Goal: Browse casually: Explore the website without a specific task or goal

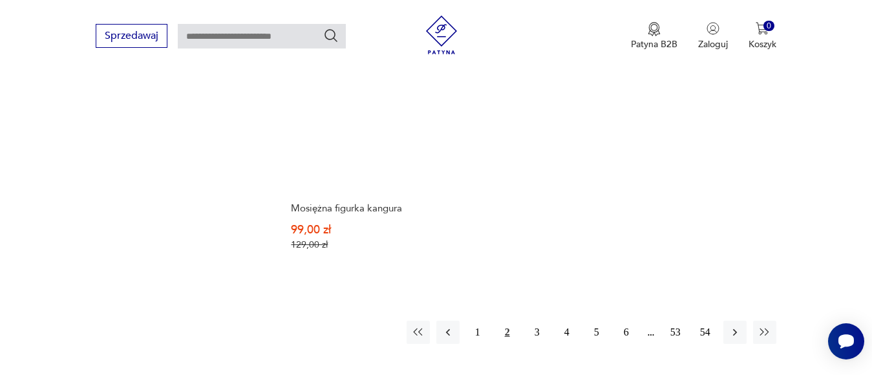
scroll to position [1894, 0]
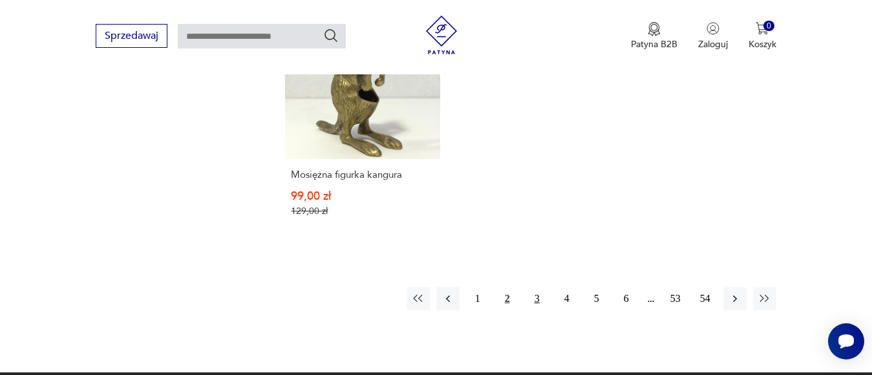
click at [540, 288] on button "3" at bounding box center [536, 298] width 23 height 23
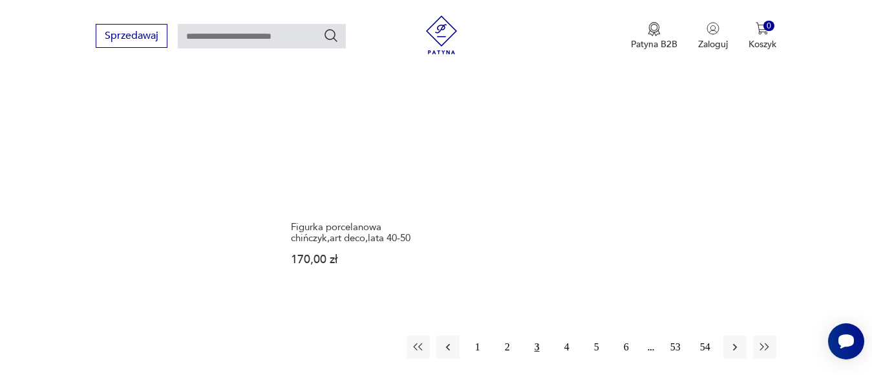
scroll to position [1894, 0]
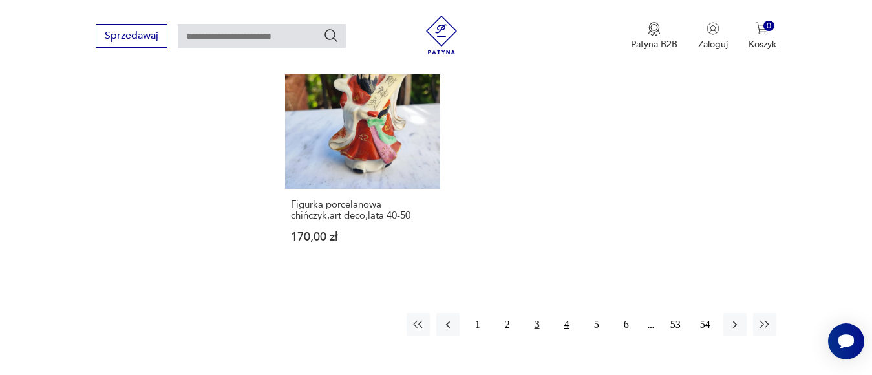
click at [565, 313] on button "4" at bounding box center [566, 324] width 23 height 23
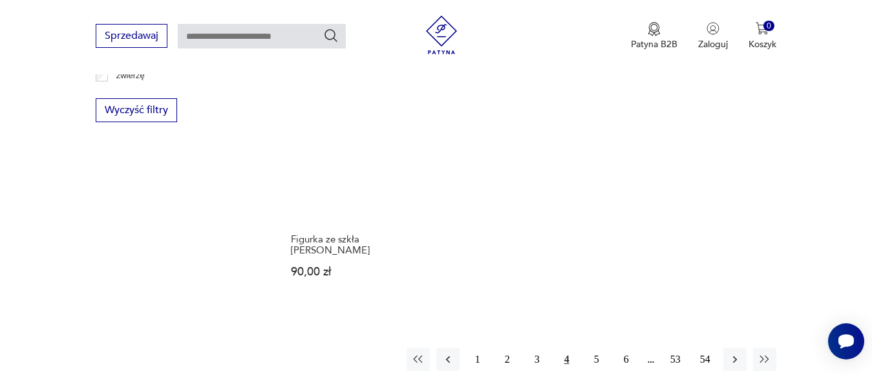
scroll to position [1894, 0]
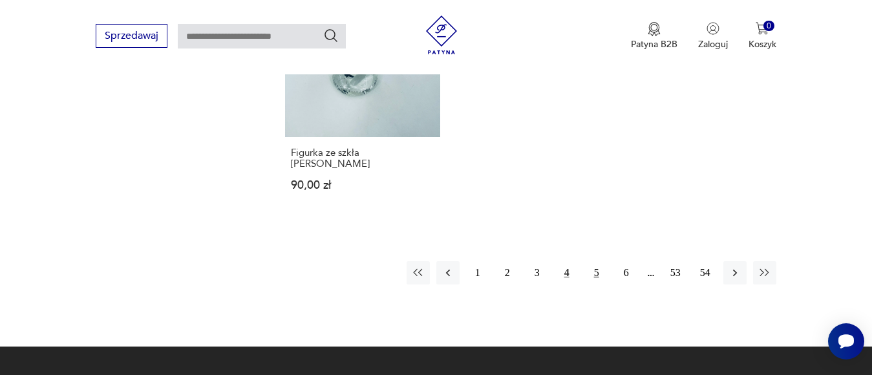
click at [598, 262] on button "5" at bounding box center [596, 272] width 23 height 23
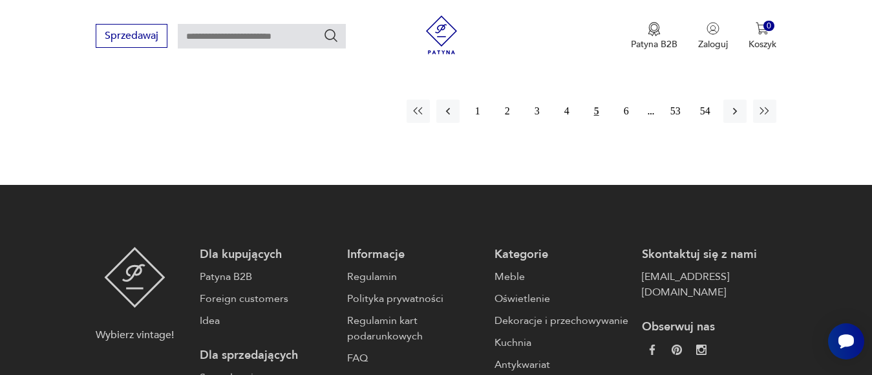
scroll to position [2088, 0]
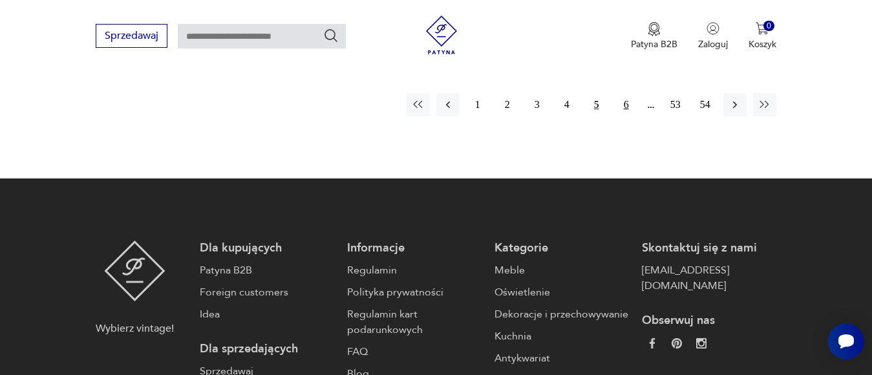
click at [625, 93] on button "6" at bounding box center [626, 104] width 23 height 23
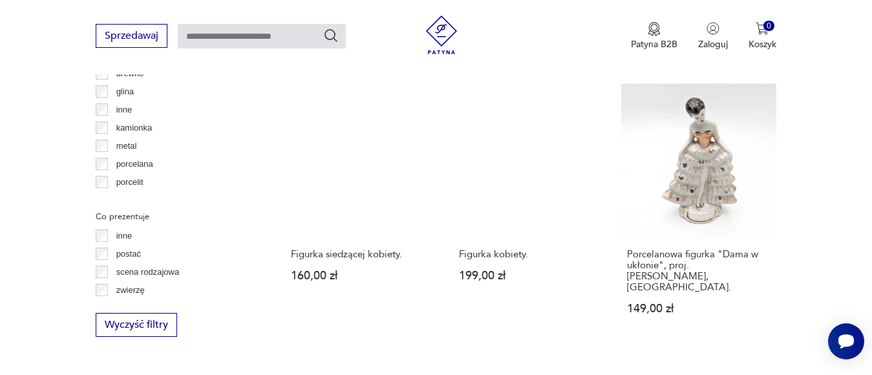
scroll to position [1829, 0]
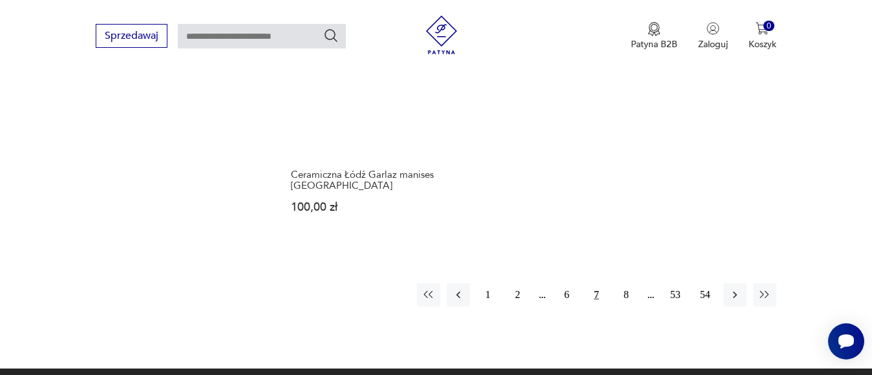
scroll to position [1959, 0]
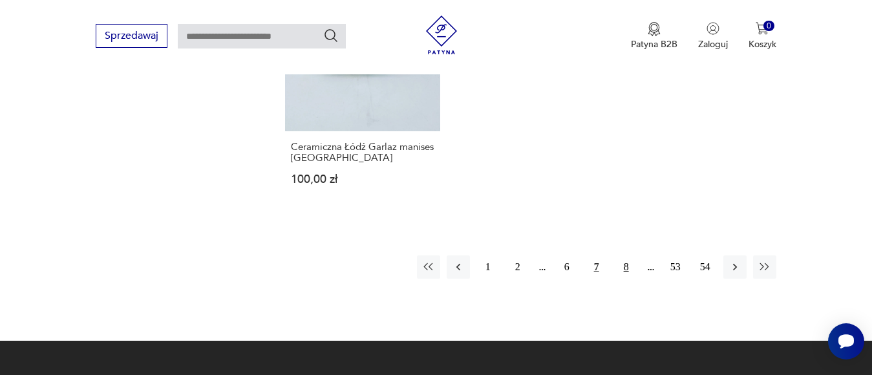
click at [633, 255] on button "8" at bounding box center [626, 266] width 23 height 23
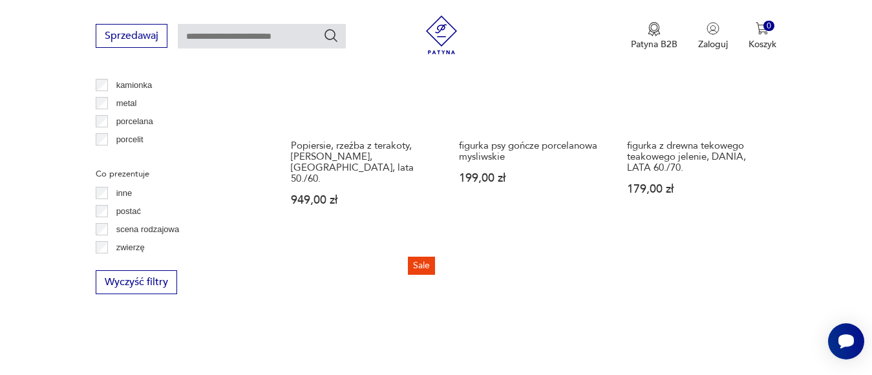
scroll to position [1959, 0]
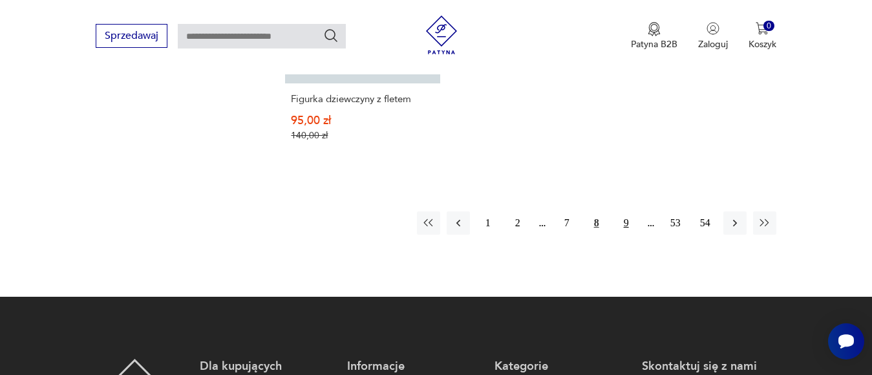
click at [625, 211] on button "9" at bounding box center [626, 222] width 23 height 23
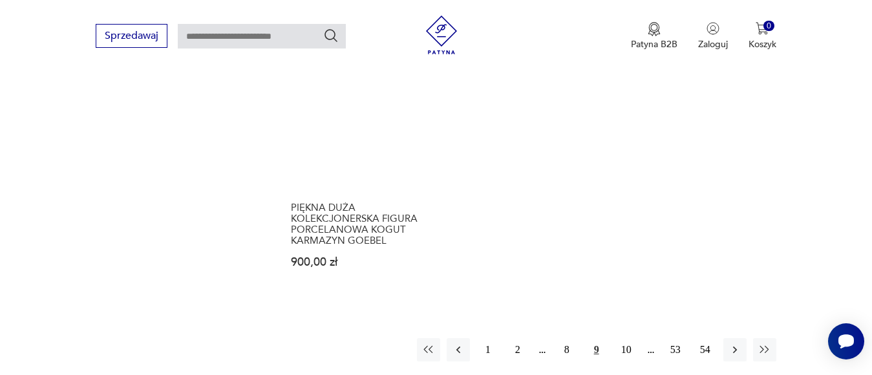
scroll to position [1959, 0]
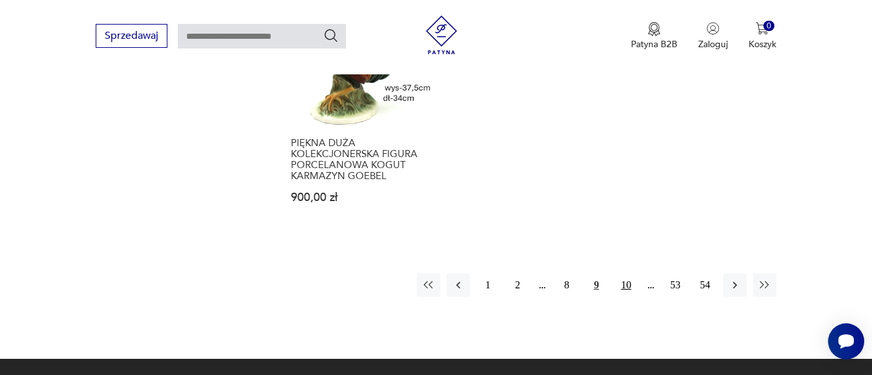
click at [626, 273] on button "10" at bounding box center [626, 284] width 23 height 23
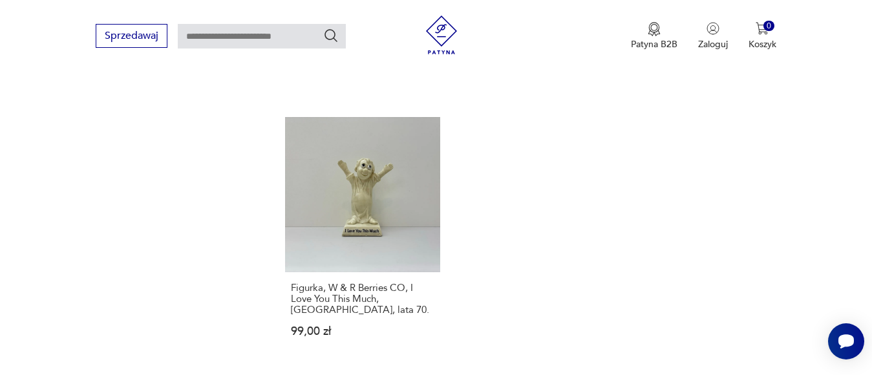
scroll to position [2023, 0]
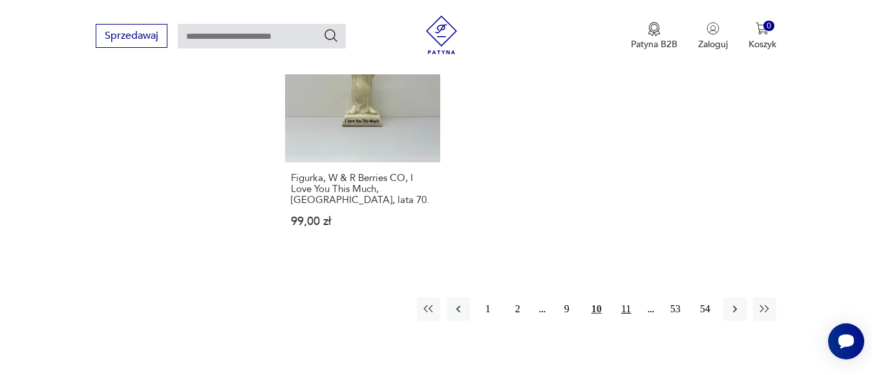
click at [627, 297] on button "11" at bounding box center [626, 308] width 23 height 23
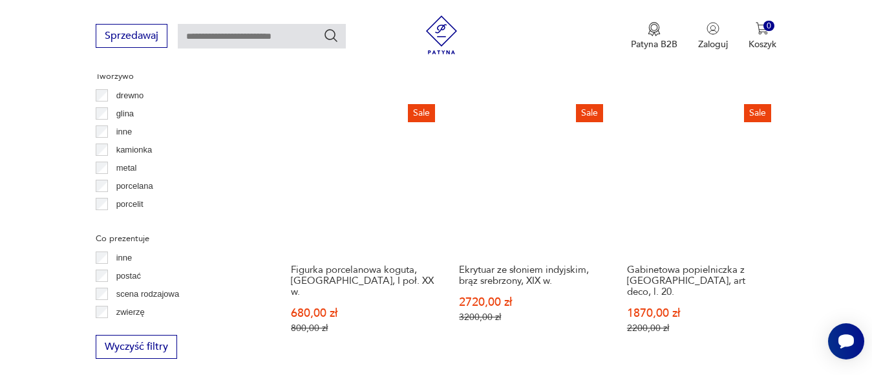
scroll to position [1894, 0]
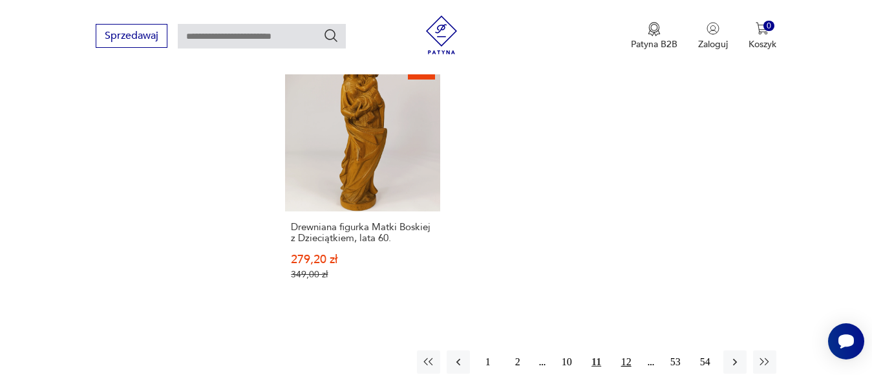
click at [626, 357] on button "12" at bounding box center [626, 361] width 23 height 23
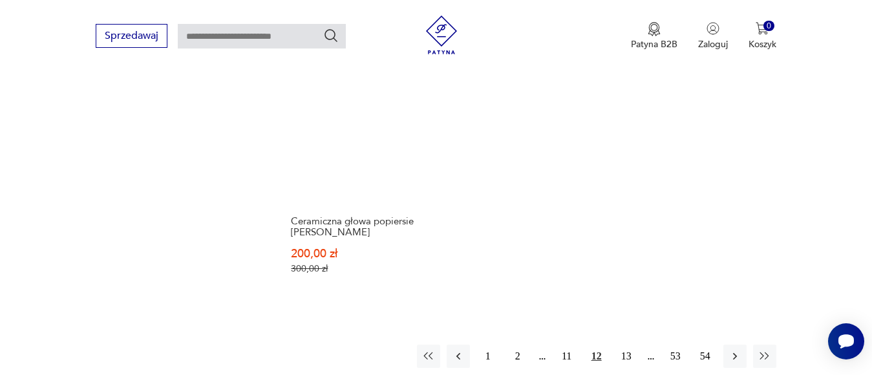
scroll to position [1894, 0]
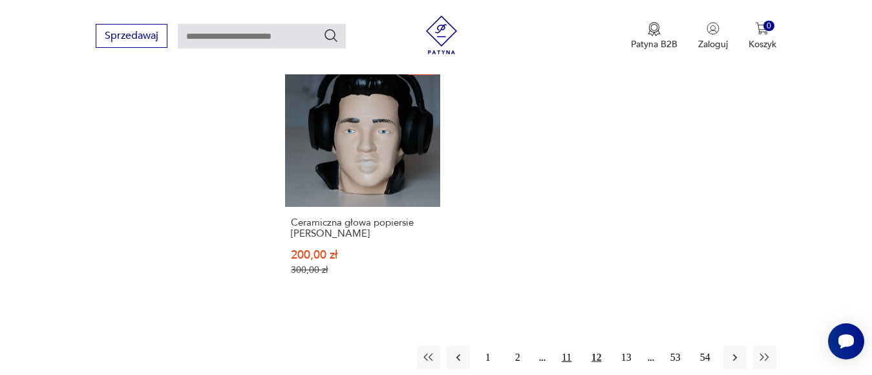
click at [564, 346] on button "11" at bounding box center [566, 357] width 23 height 23
click at [564, 346] on button "10" at bounding box center [566, 357] width 23 height 23
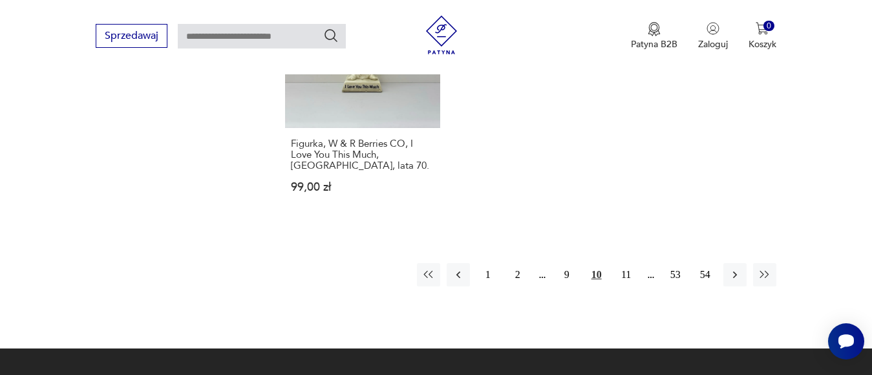
scroll to position [2088, 0]
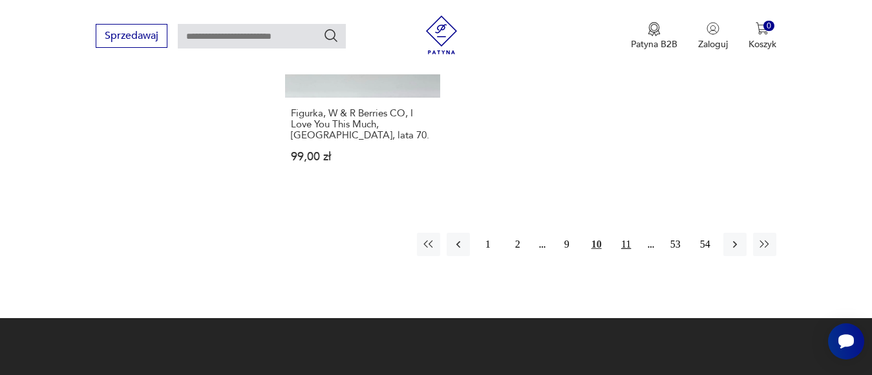
click at [627, 233] on button "11" at bounding box center [626, 244] width 23 height 23
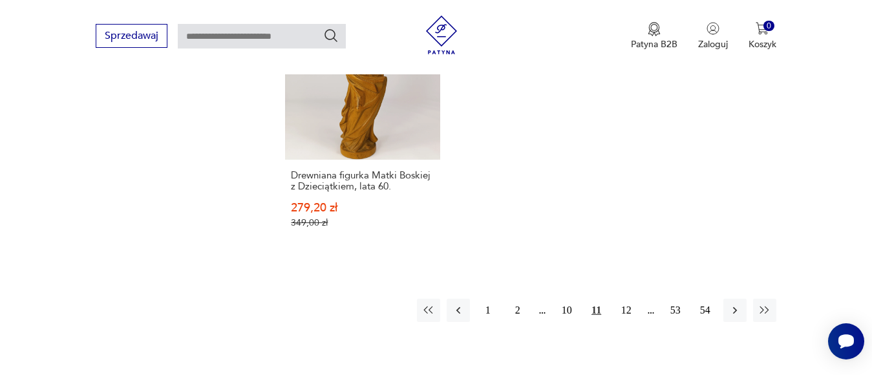
scroll to position [1959, 0]
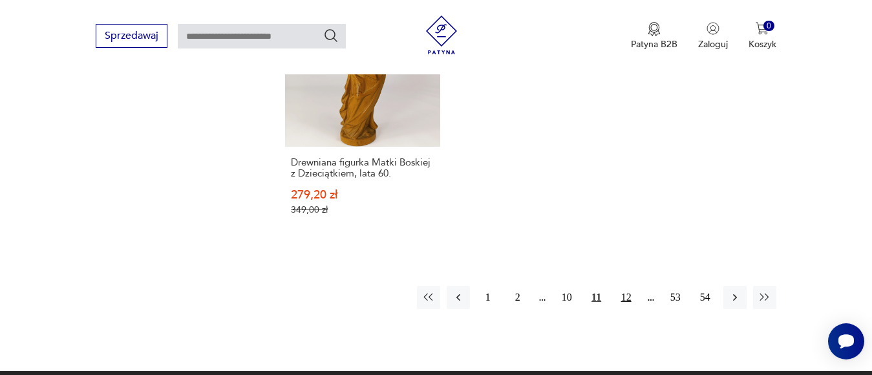
click at [626, 297] on button "12" at bounding box center [626, 297] width 23 height 23
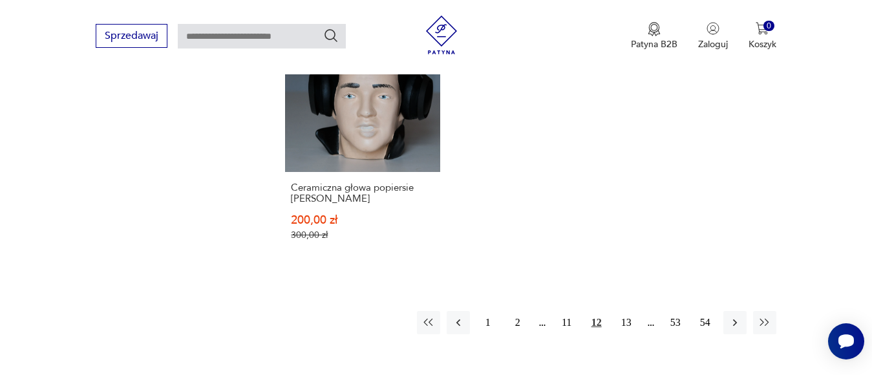
scroll to position [1959, 0]
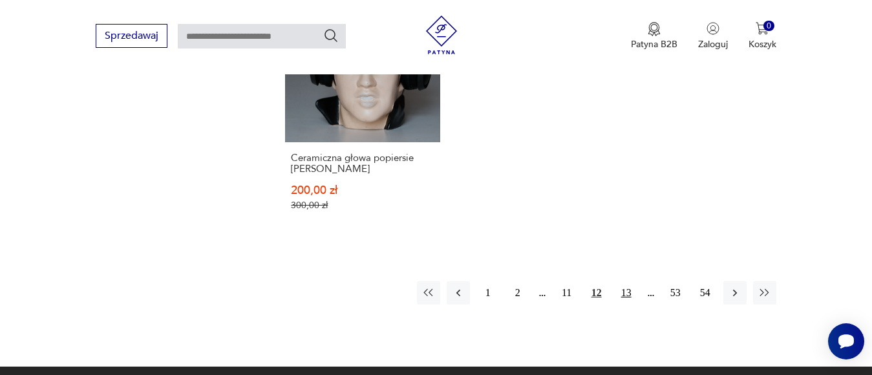
click at [626, 281] on button "13" at bounding box center [626, 292] width 23 height 23
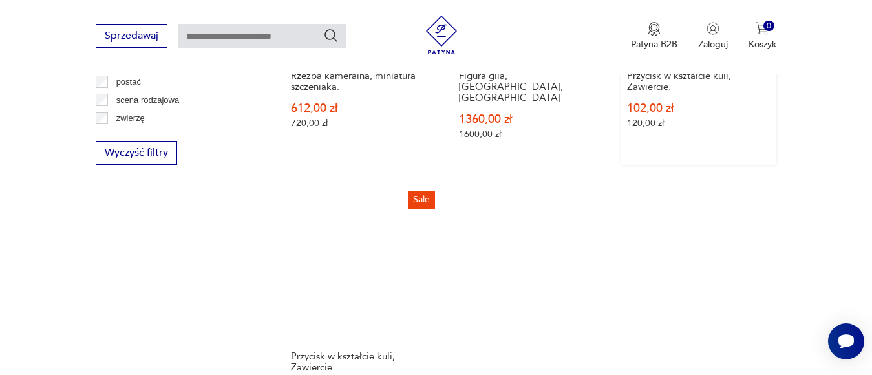
scroll to position [2023, 0]
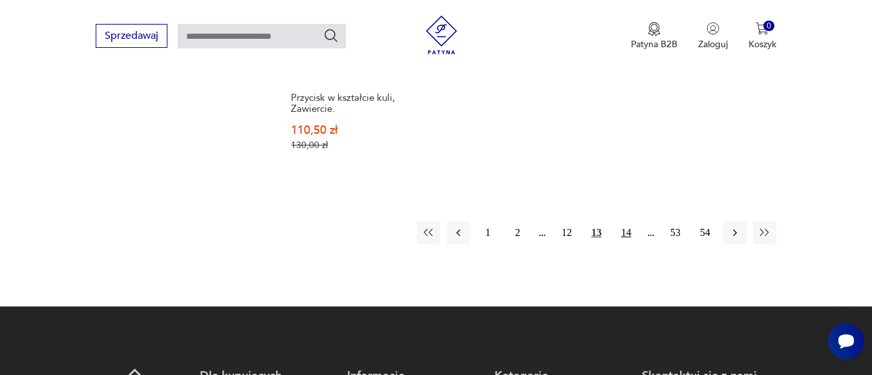
click at [627, 221] on button "14" at bounding box center [626, 232] width 23 height 23
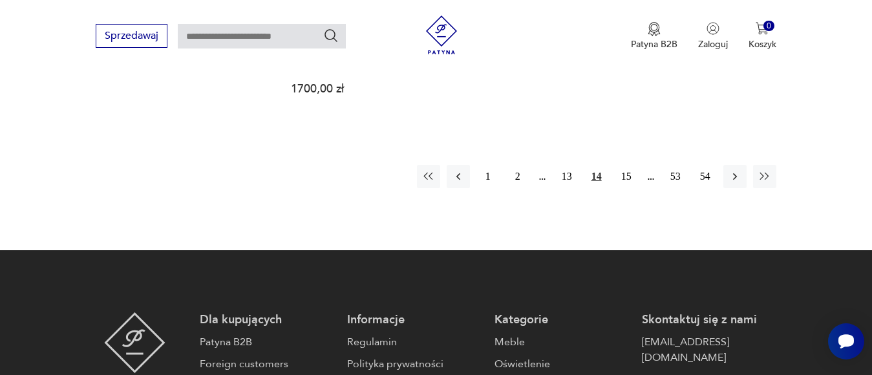
scroll to position [2088, 0]
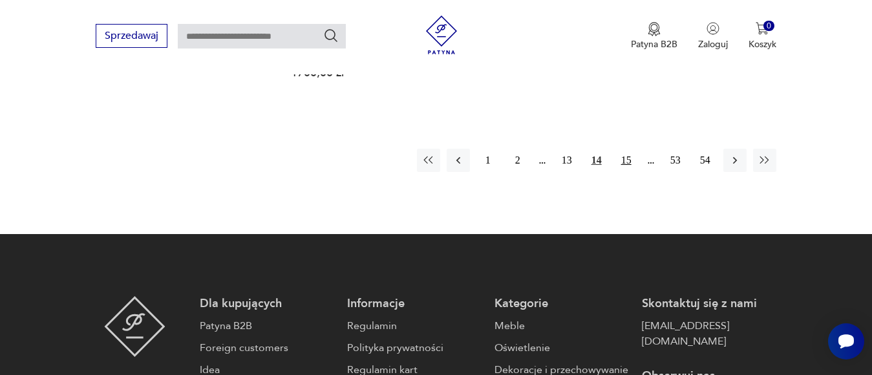
click at [624, 149] on button "15" at bounding box center [626, 160] width 23 height 23
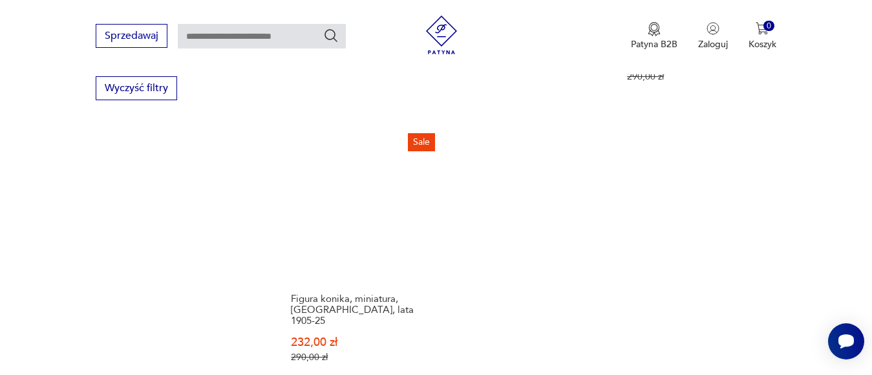
scroll to position [2023, 0]
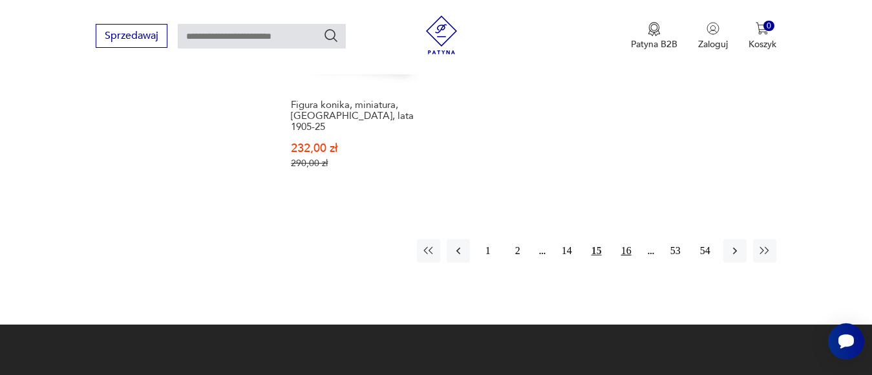
click at [624, 239] on button "16" at bounding box center [626, 250] width 23 height 23
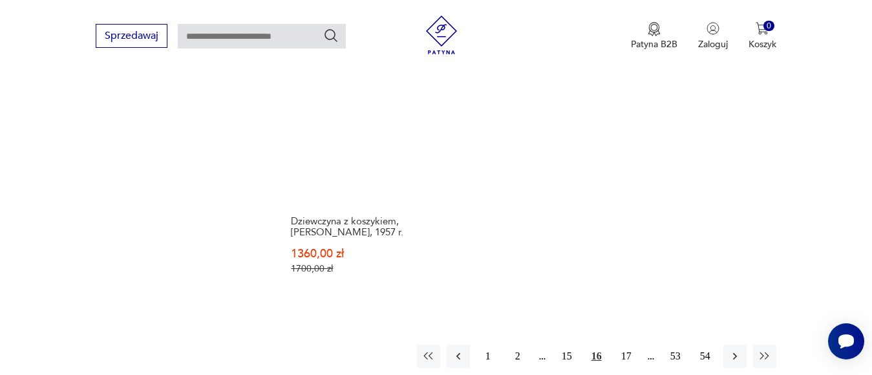
scroll to position [1959, 0]
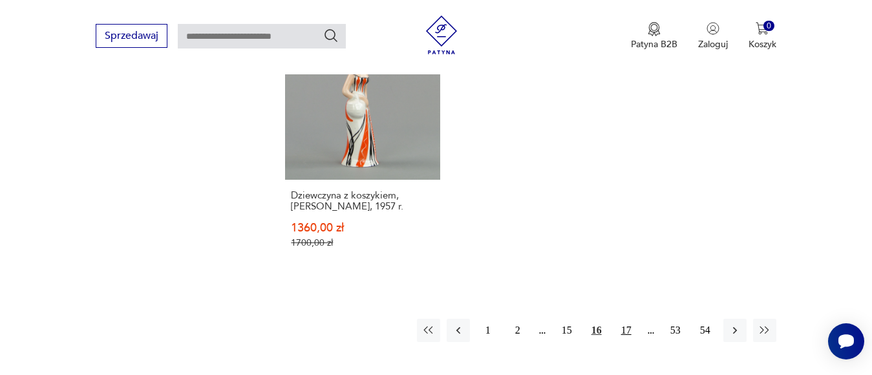
click at [628, 319] on button "17" at bounding box center [626, 330] width 23 height 23
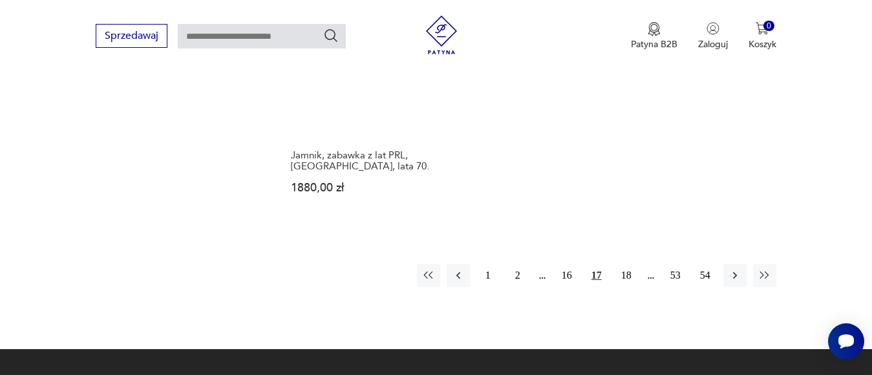
scroll to position [1959, 0]
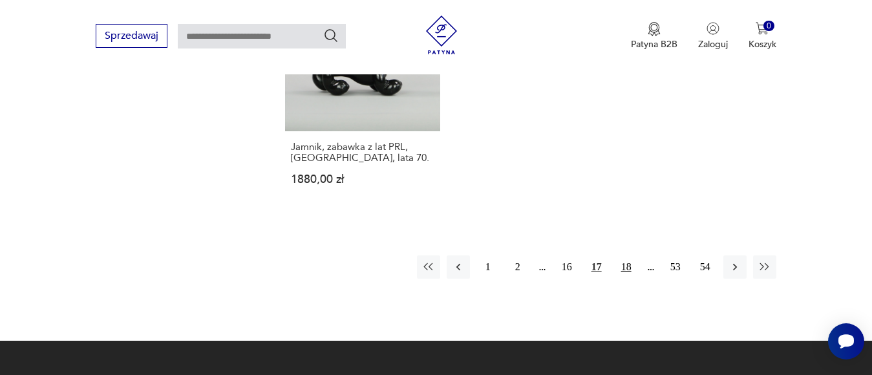
click at [626, 255] on button "18" at bounding box center [626, 266] width 23 height 23
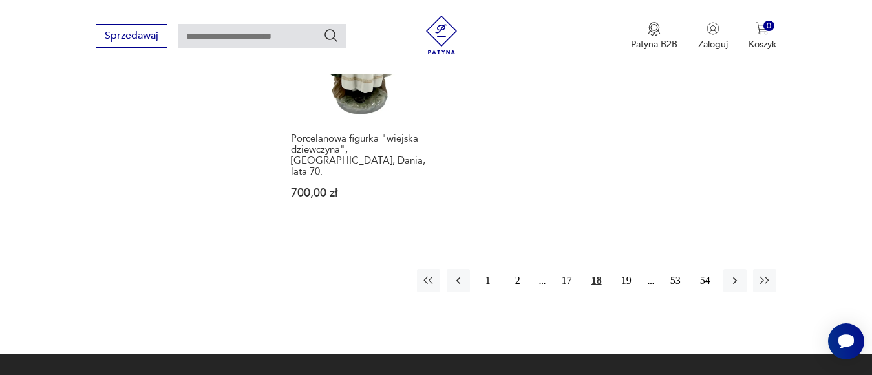
scroll to position [1959, 0]
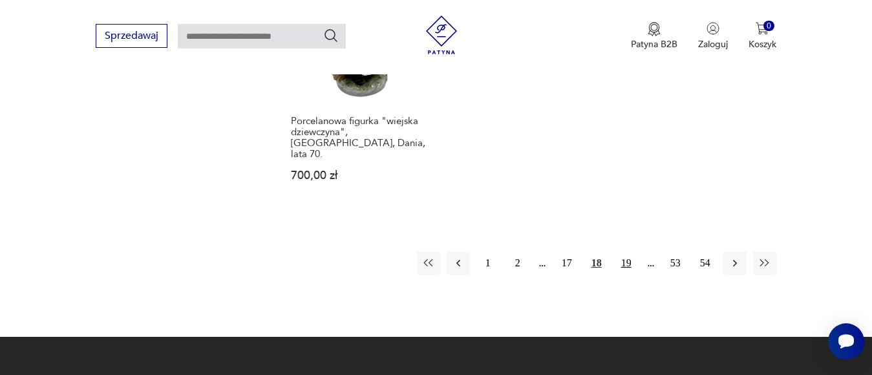
click at [624, 251] on button "19" at bounding box center [626, 262] width 23 height 23
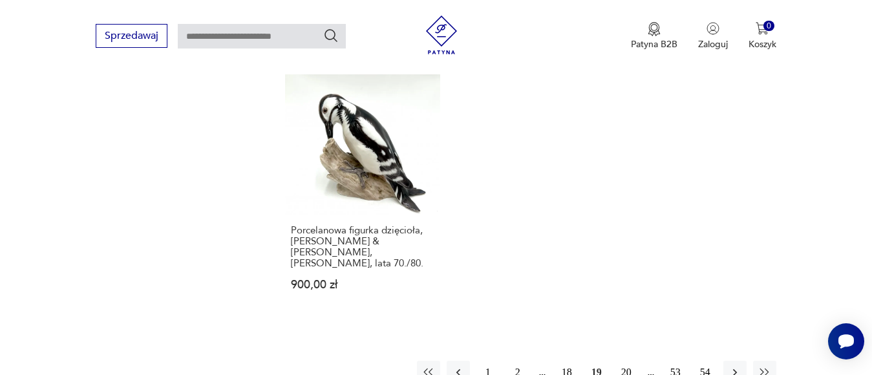
scroll to position [1894, 0]
click at [625, 360] on button "20" at bounding box center [626, 371] width 23 height 23
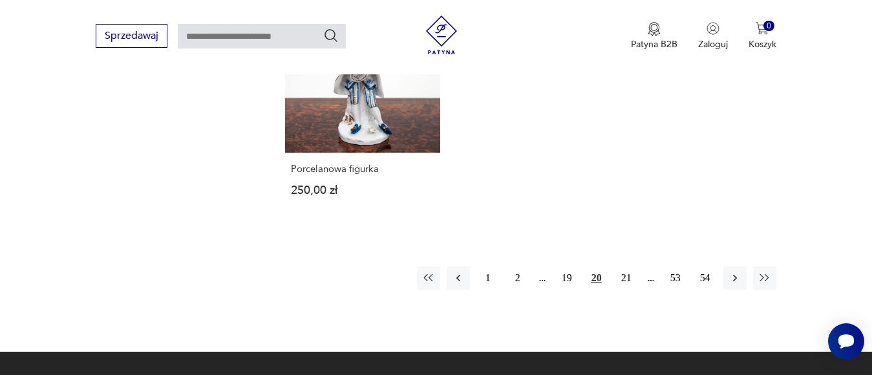
scroll to position [1894, 0]
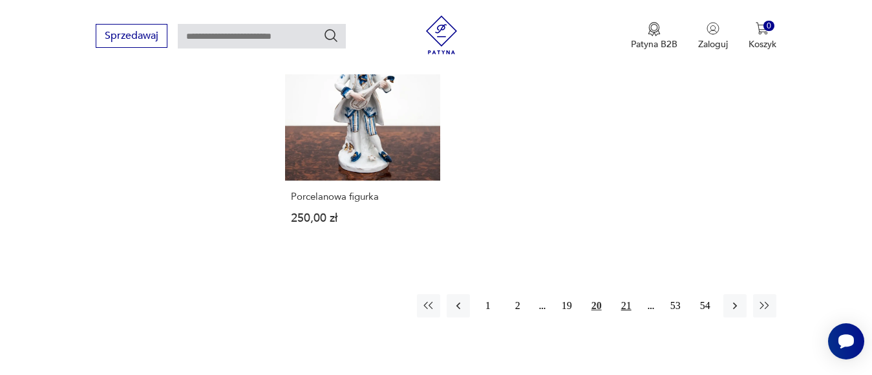
click at [627, 294] on button "21" at bounding box center [626, 305] width 23 height 23
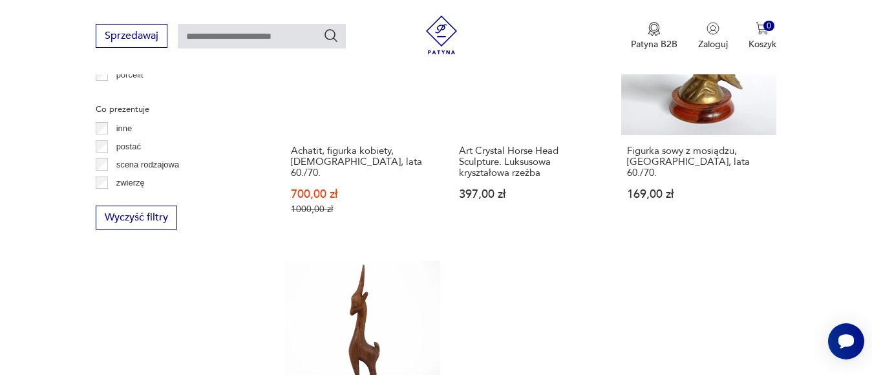
scroll to position [1829, 0]
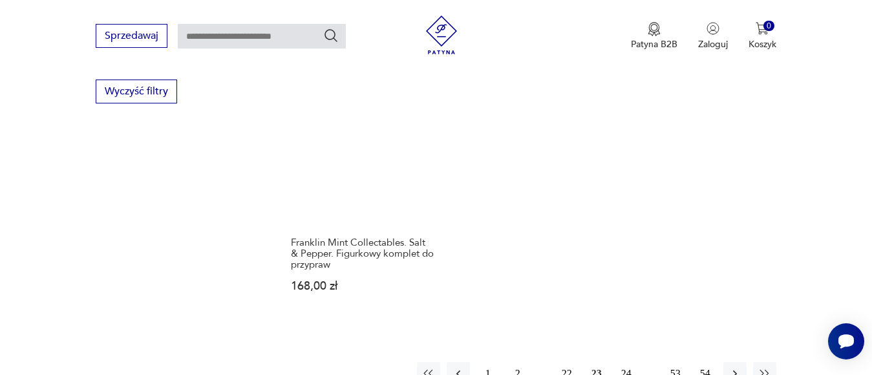
scroll to position [1829, 0]
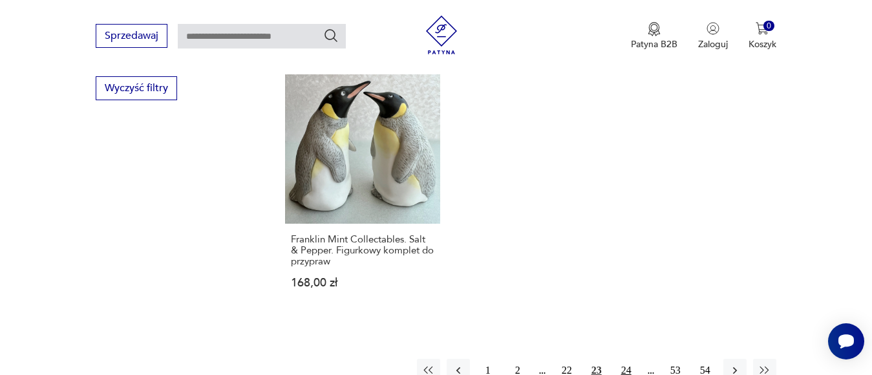
click at [620, 359] on button "24" at bounding box center [626, 370] width 23 height 23
click at [620, 359] on button "25" at bounding box center [626, 370] width 23 height 23
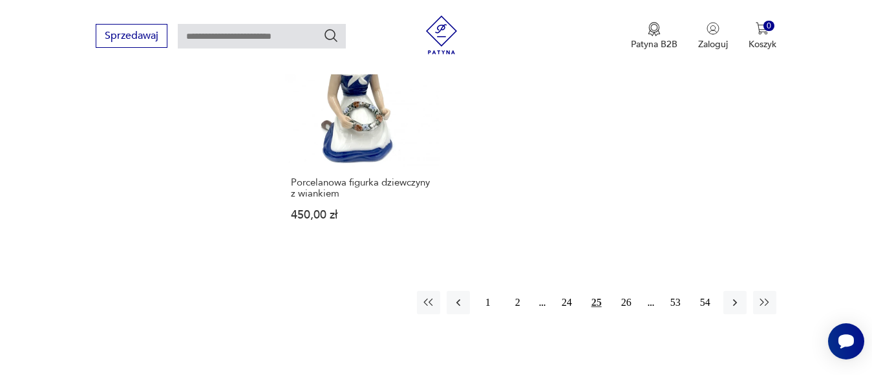
scroll to position [2023, 0]
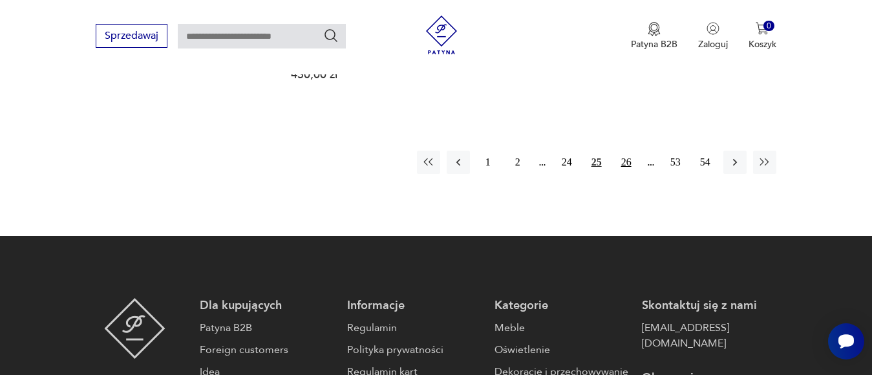
click at [625, 151] on button "26" at bounding box center [626, 162] width 23 height 23
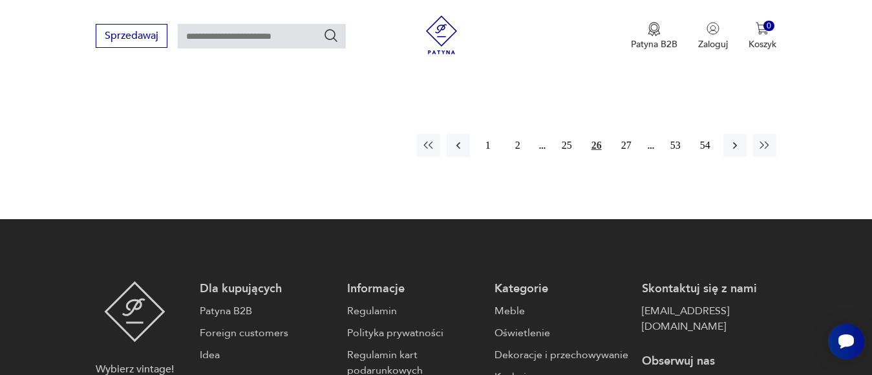
scroll to position [2023, 0]
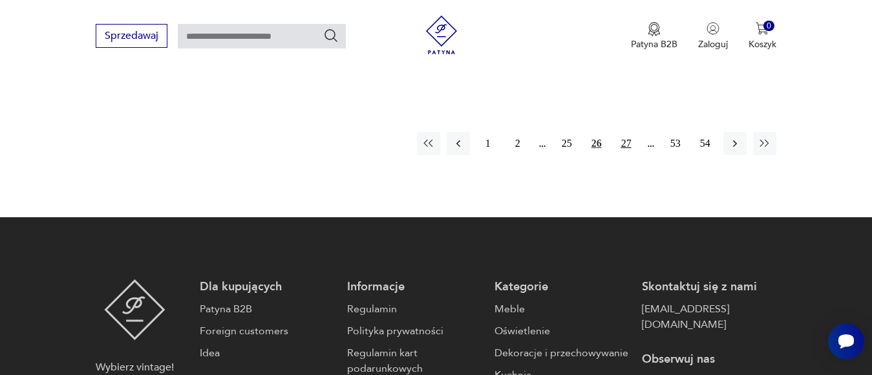
click at [627, 132] on button "27" at bounding box center [626, 143] width 23 height 23
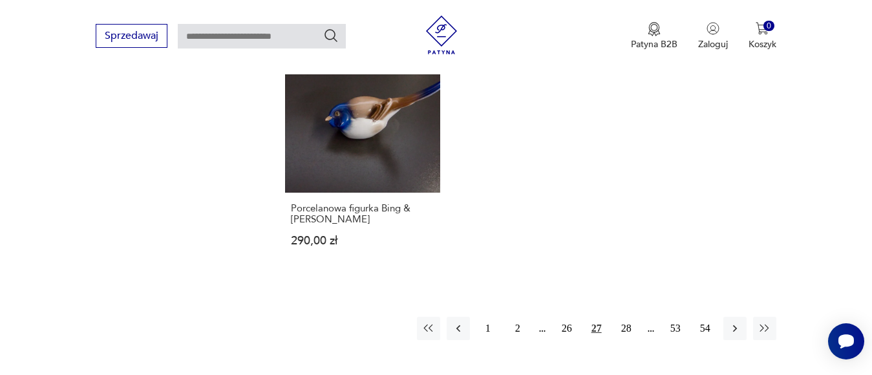
scroll to position [1894, 0]
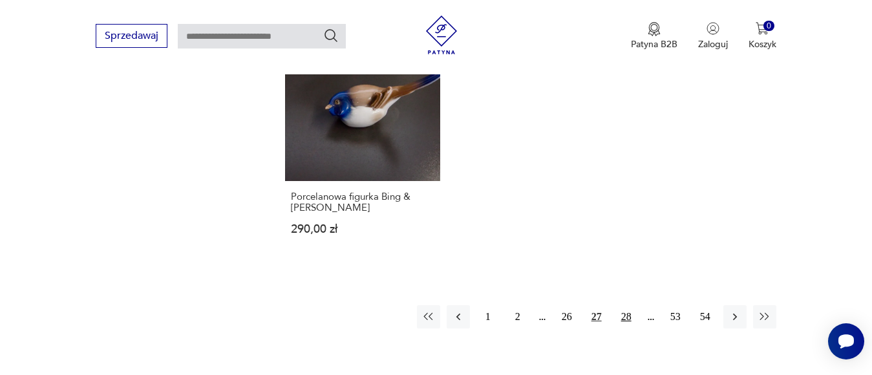
click at [624, 305] on button "28" at bounding box center [626, 316] width 23 height 23
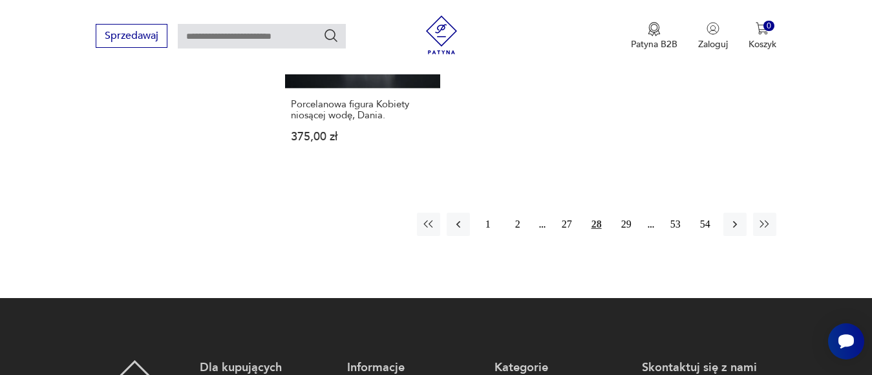
scroll to position [1959, 0]
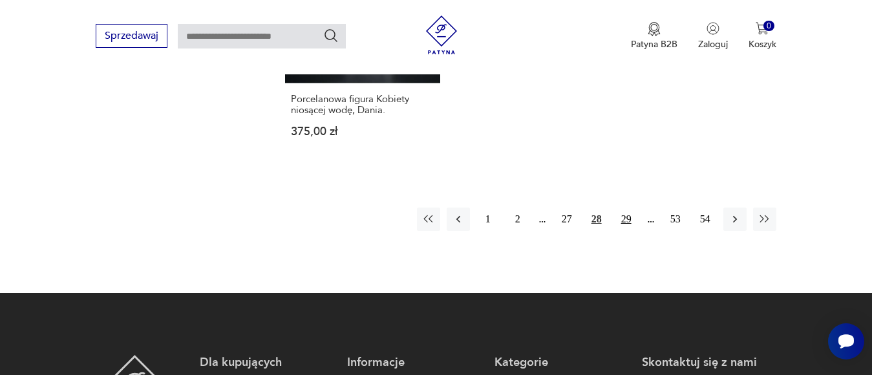
click at [629, 207] on button "29" at bounding box center [626, 218] width 23 height 23
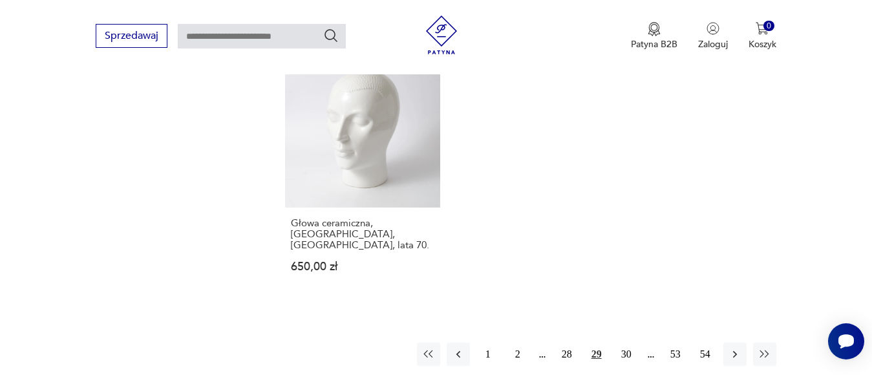
scroll to position [1894, 0]
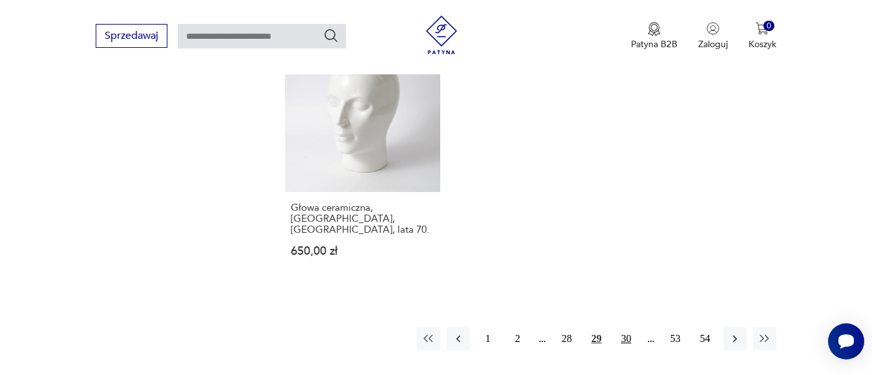
click at [624, 327] on button "30" at bounding box center [626, 338] width 23 height 23
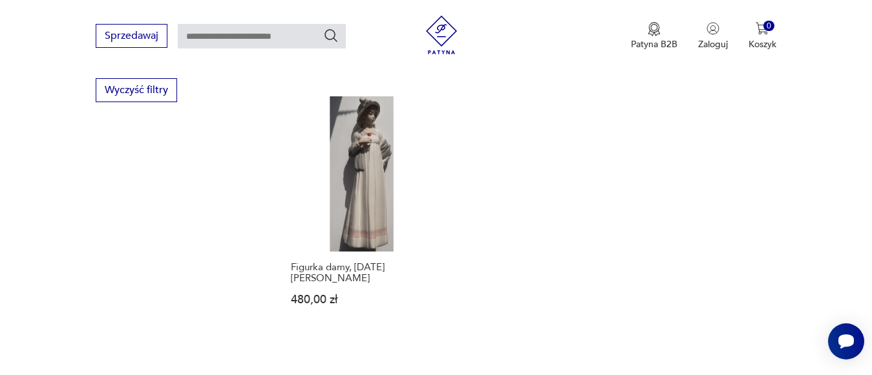
scroll to position [1829, 0]
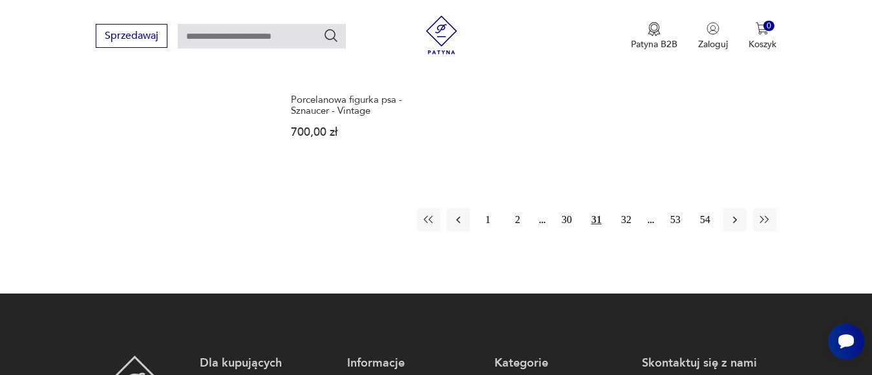
scroll to position [1959, 0]
click at [624, 208] on button "32" at bounding box center [626, 218] width 23 height 23
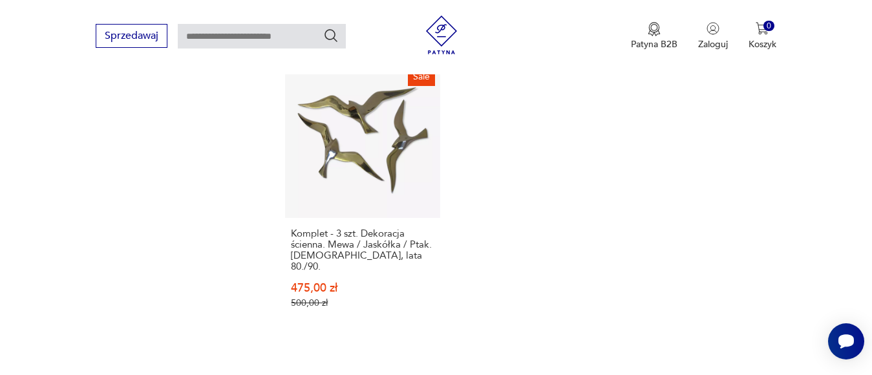
scroll to position [1959, 0]
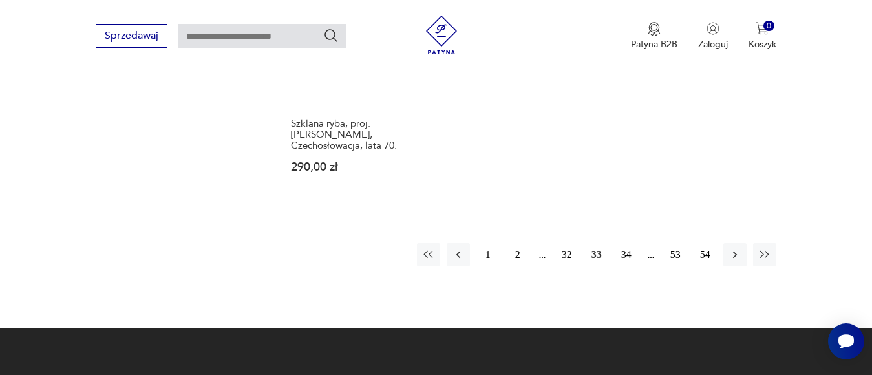
scroll to position [1959, 0]
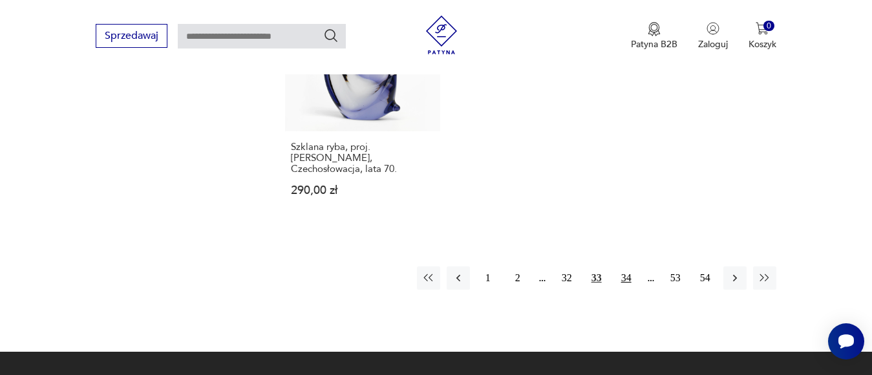
click at [627, 266] on button "34" at bounding box center [626, 277] width 23 height 23
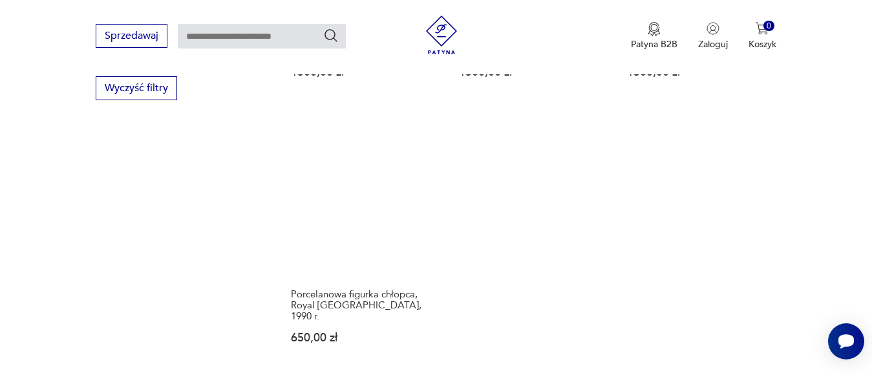
scroll to position [1959, 0]
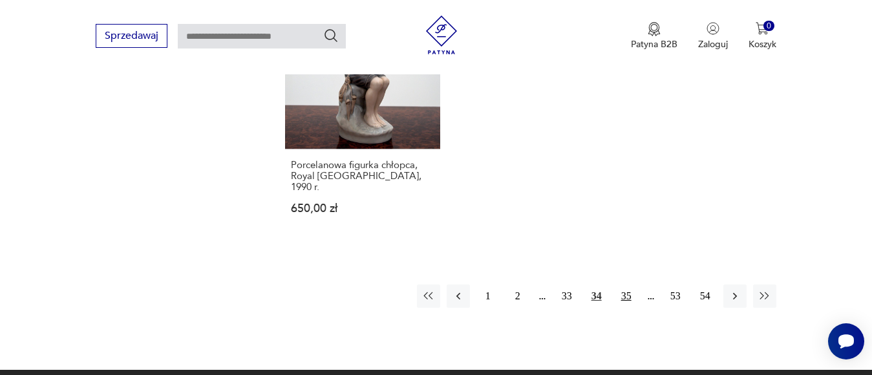
click at [618, 284] on button "35" at bounding box center [626, 295] width 23 height 23
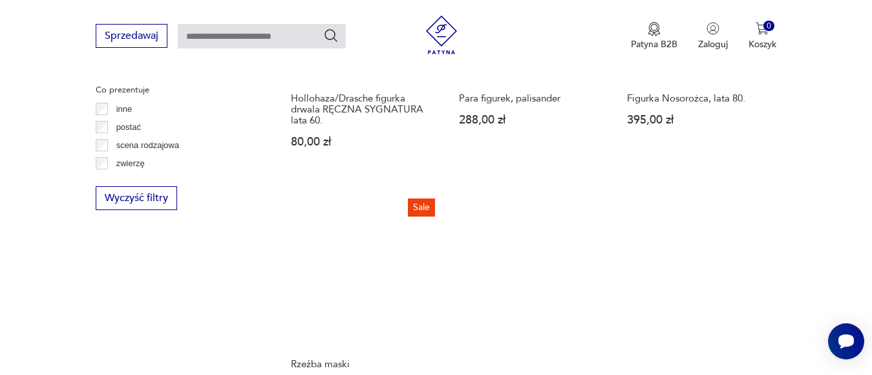
scroll to position [1829, 0]
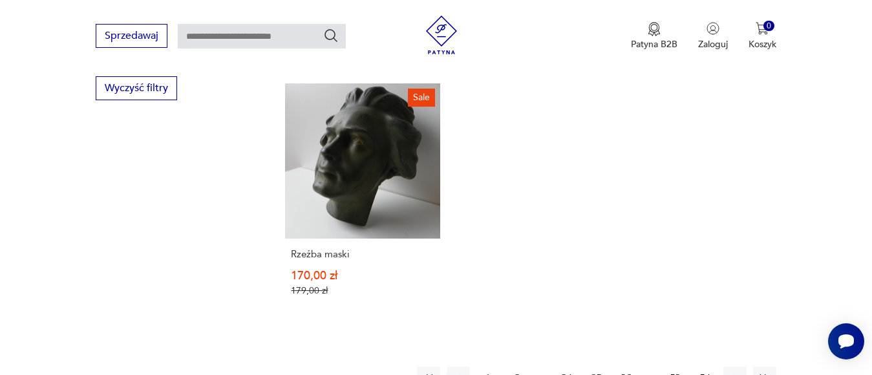
click at [626, 366] on button "36" at bounding box center [626, 377] width 23 height 23
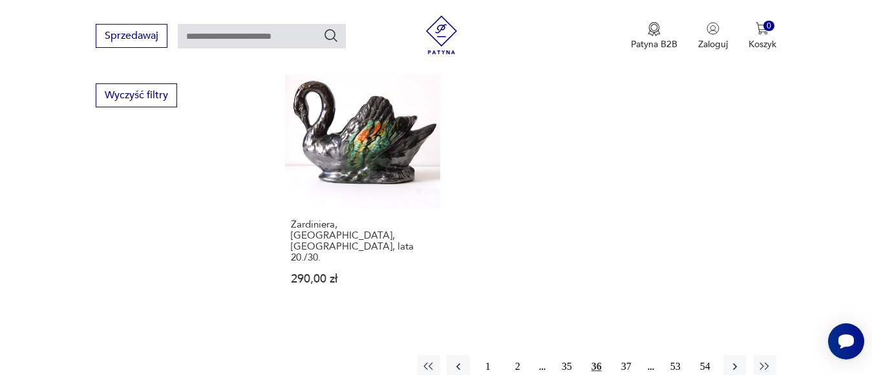
scroll to position [1829, 0]
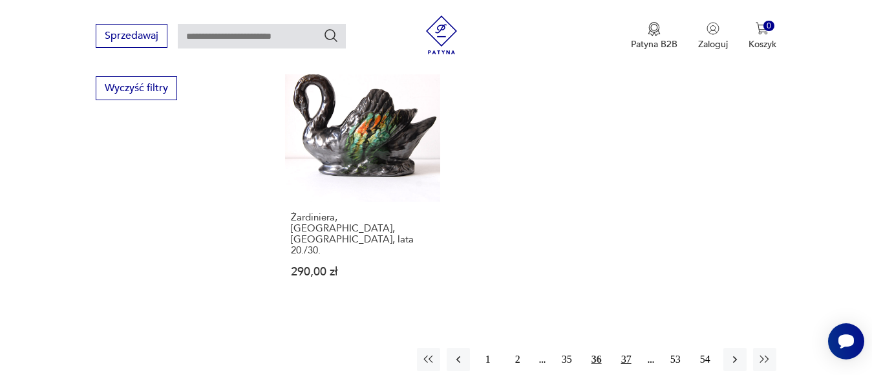
click at [627, 348] on button "37" at bounding box center [626, 359] width 23 height 23
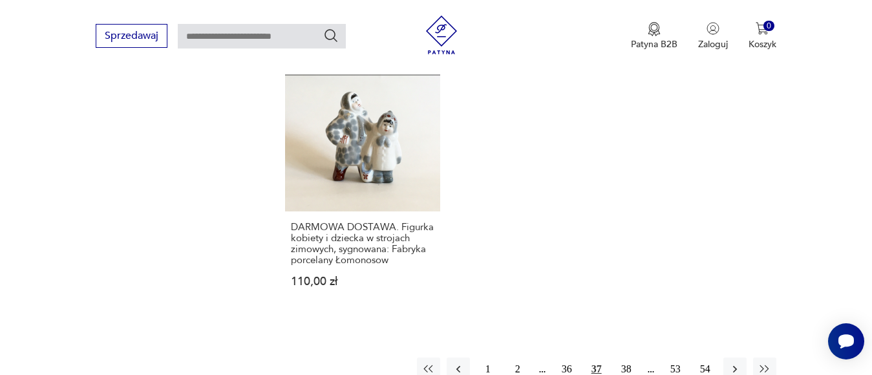
scroll to position [1959, 0]
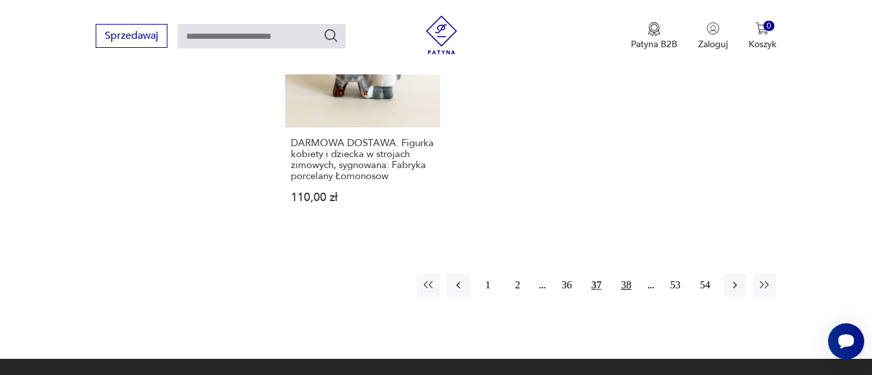
click at [622, 273] on button "38" at bounding box center [626, 284] width 23 height 23
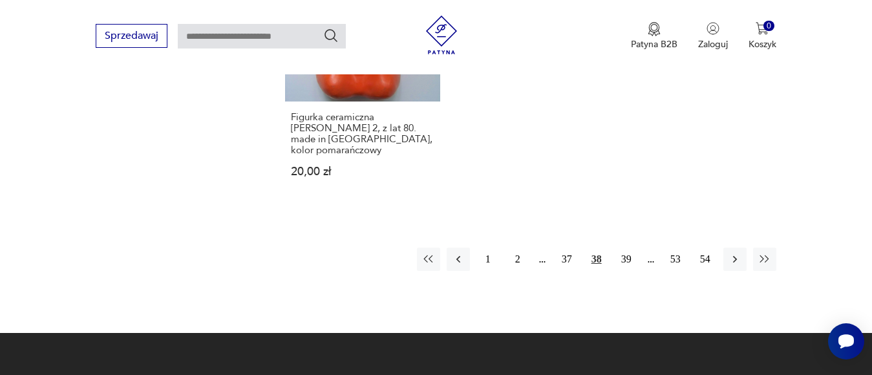
scroll to position [1959, 0]
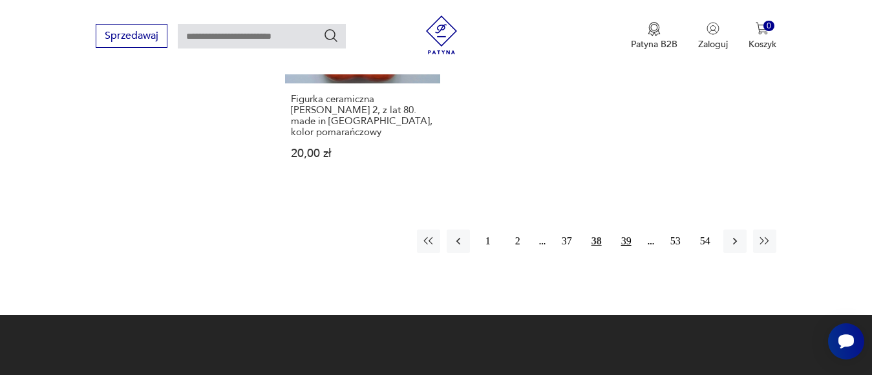
click at [625, 231] on button "39" at bounding box center [626, 240] width 23 height 23
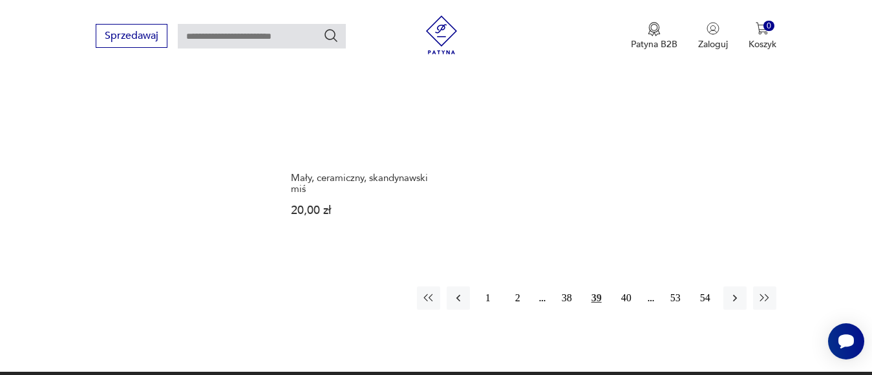
scroll to position [1894, 0]
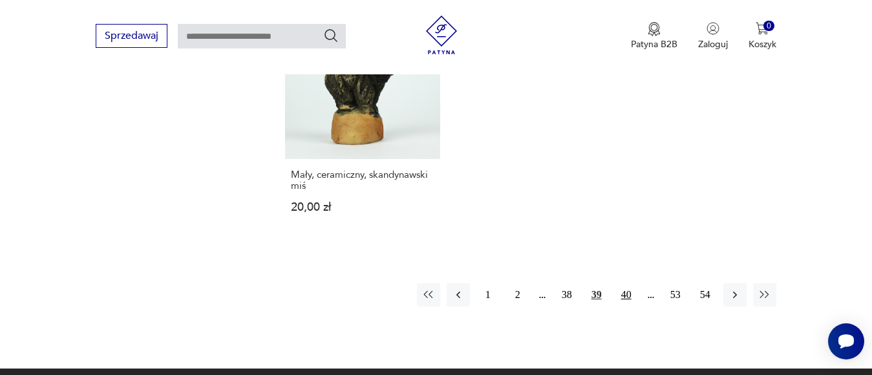
click at [622, 283] on button "40" at bounding box center [626, 294] width 23 height 23
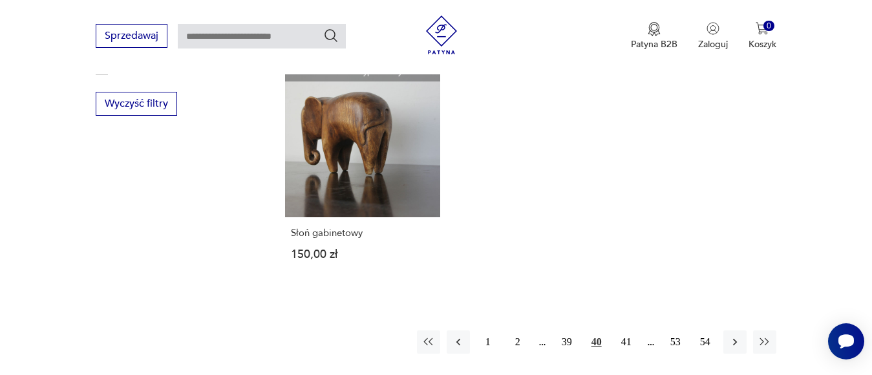
scroll to position [1829, 0]
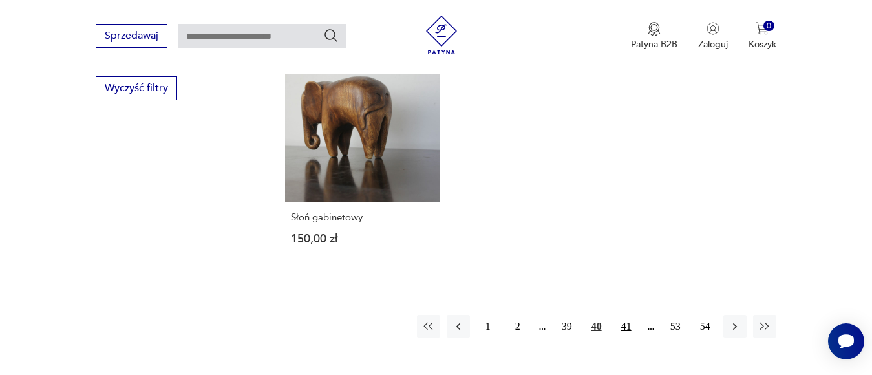
click at [620, 325] on button "41" at bounding box center [626, 326] width 23 height 23
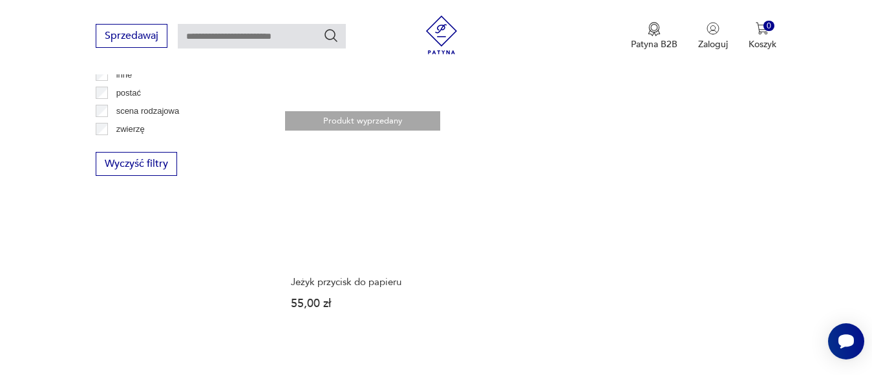
scroll to position [1829, 0]
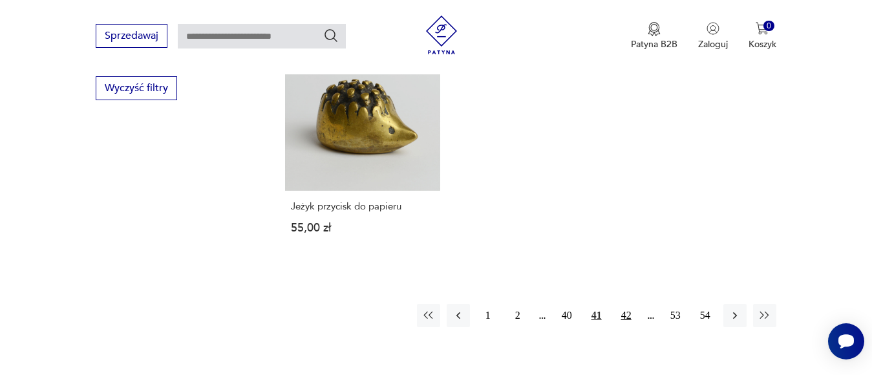
click at [633, 304] on button "42" at bounding box center [626, 315] width 23 height 23
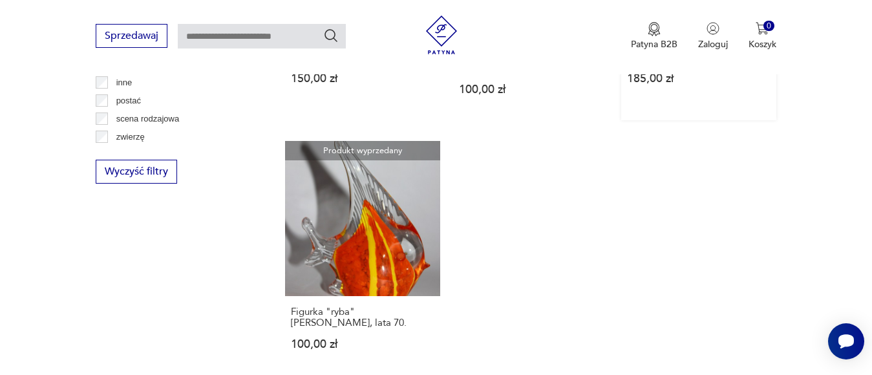
scroll to position [1829, 0]
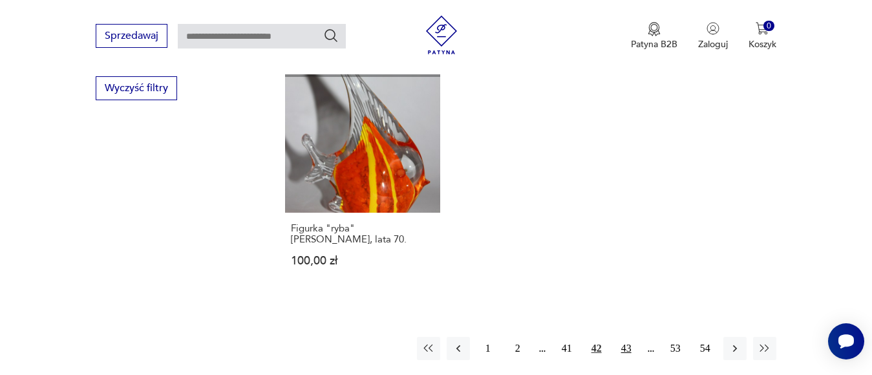
click at [627, 337] on button "43" at bounding box center [626, 348] width 23 height 23
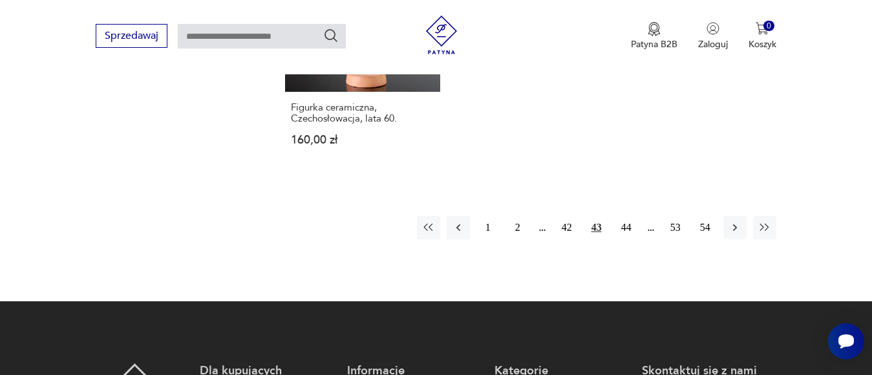
scroll to position [1959, 0]
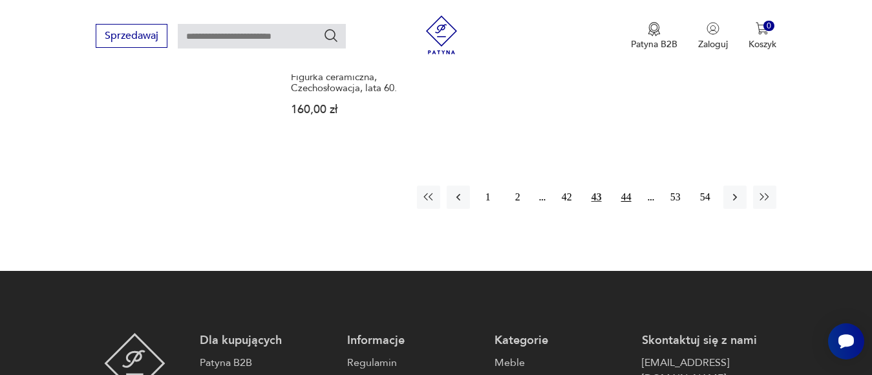
click at [625, 195] on button "44" at bounding box center [626, 196] width 23 height 23
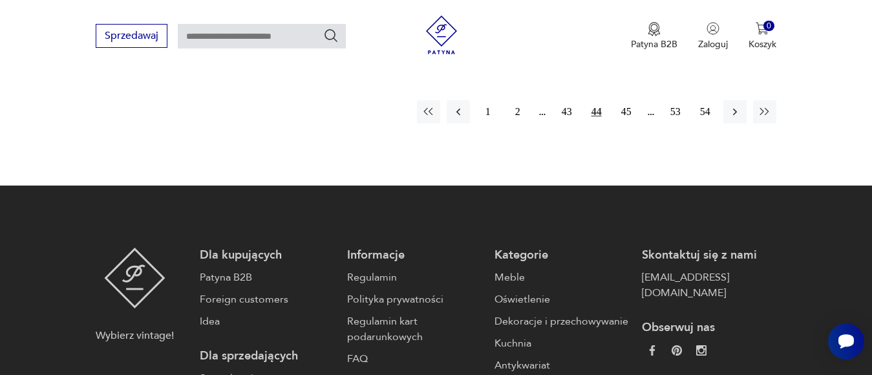
scroll to position [1959, 0]
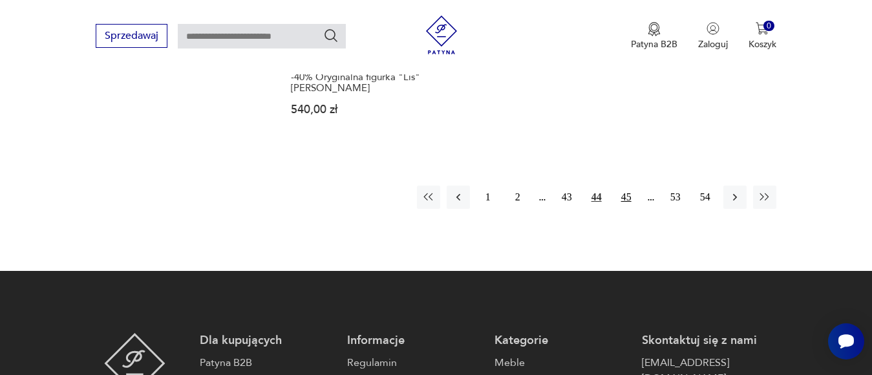
click at [621, 185] on button "45" at bounding box center [626, 196] width 23 height 23
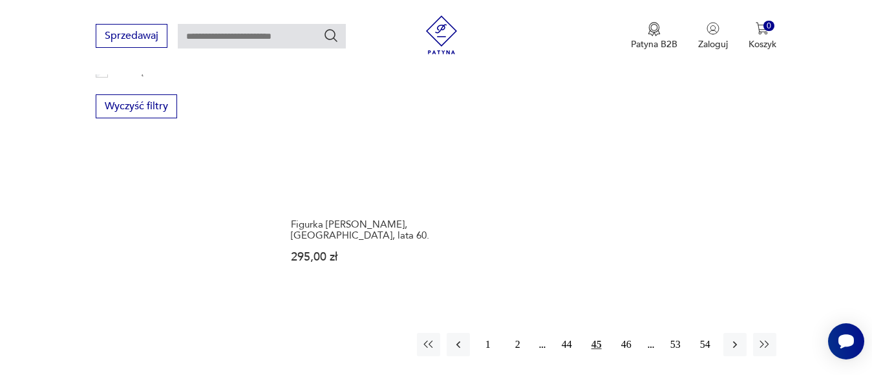
scroll to position [1894, 0]
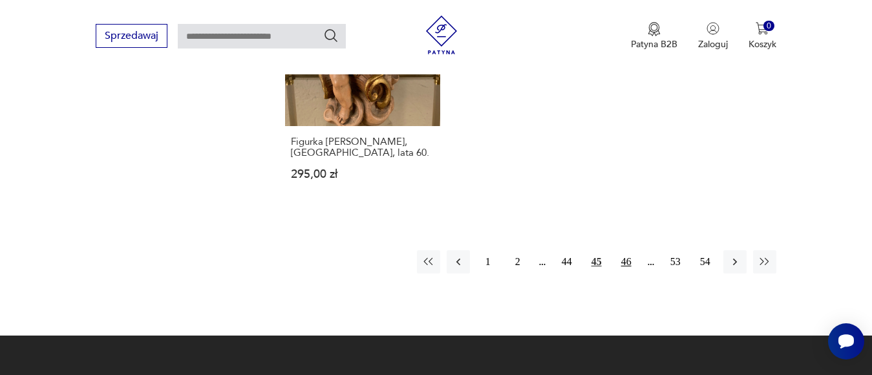
click at [626, 250] on button "46" at bounding box center [626, 261] width 23 height 23
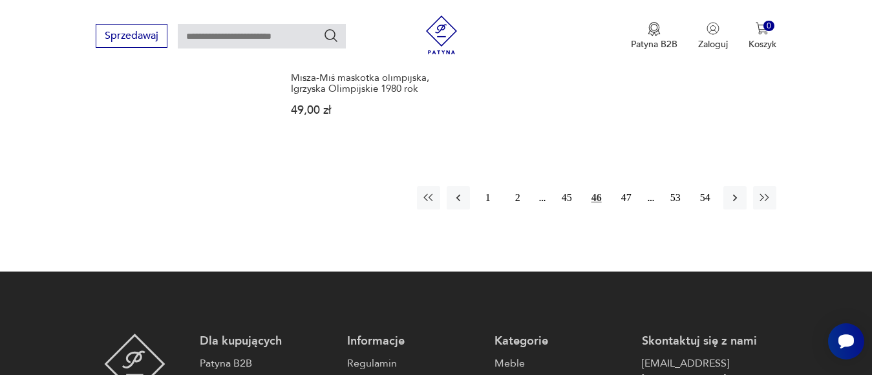
scroll to position [1959, 0]
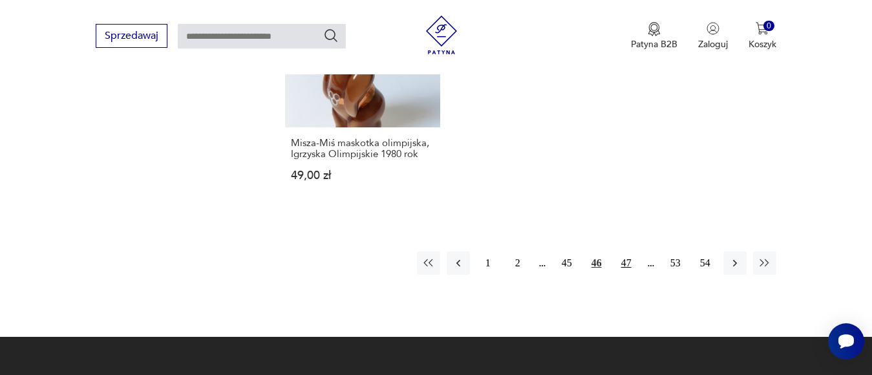
click at [623, 252] on button "47" at bounding box center [626, 262] width 23 height 23
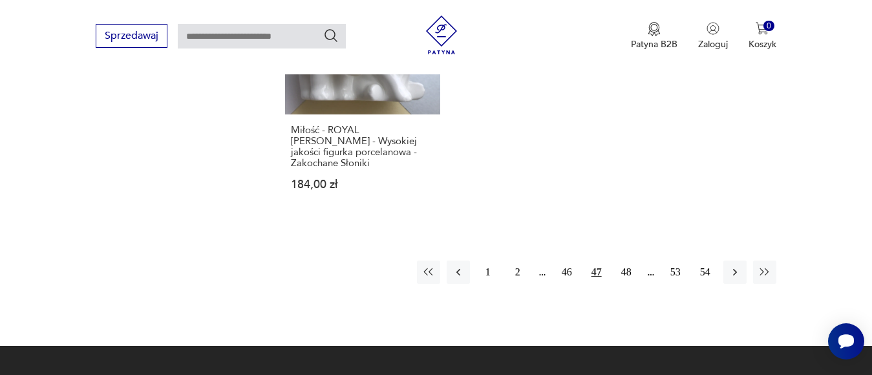
scroll to position [2023, 0]
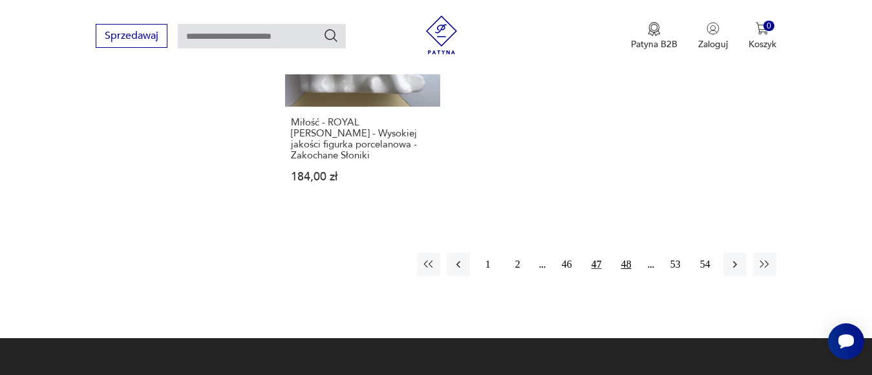
click at [625, 253] on button "48" at bounding box center [626, 264] width 23 height 23
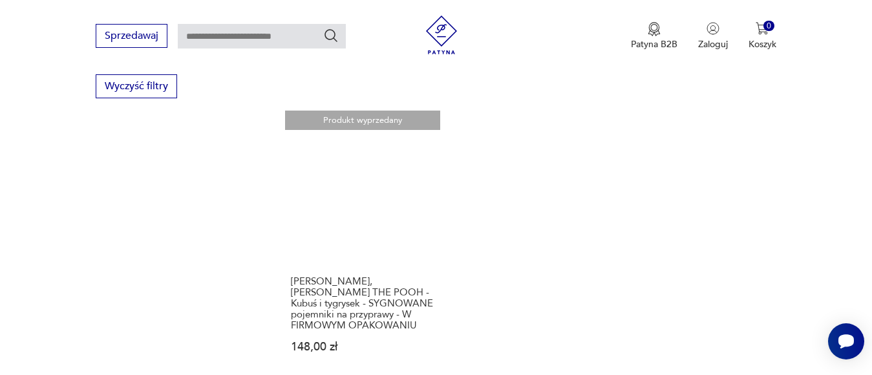
scroll to position [1959, 0]
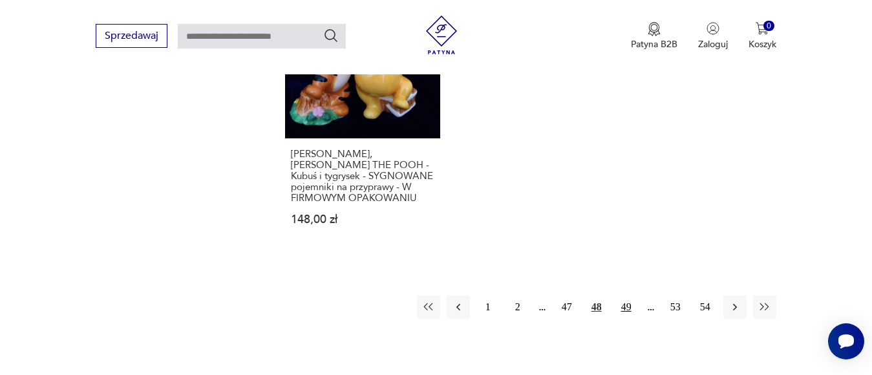
click at [628, 295] on button "49" at bounding box center [626, 306] width 23 height 23
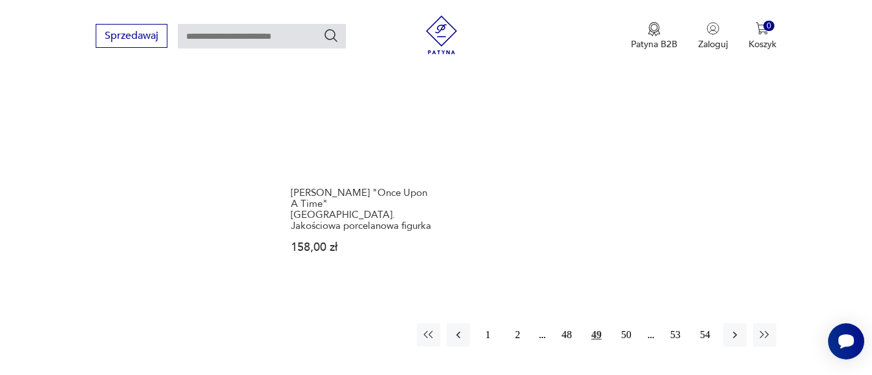
scroll to position [1959, 0]
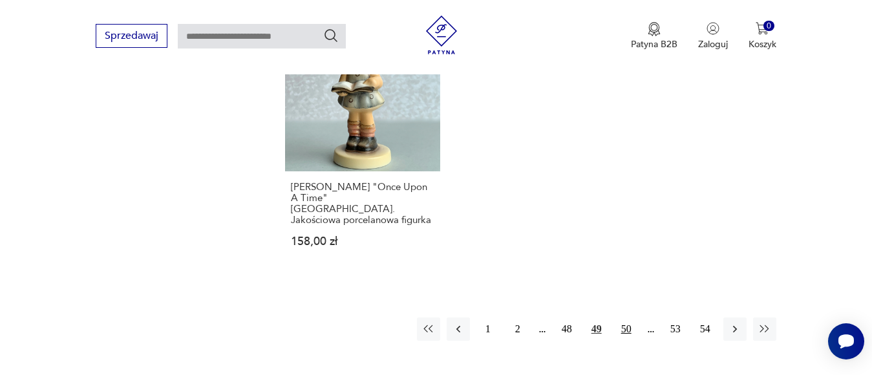
click at [621, 317] on button "50" at bounding box center [626, 328] width 23 height 23
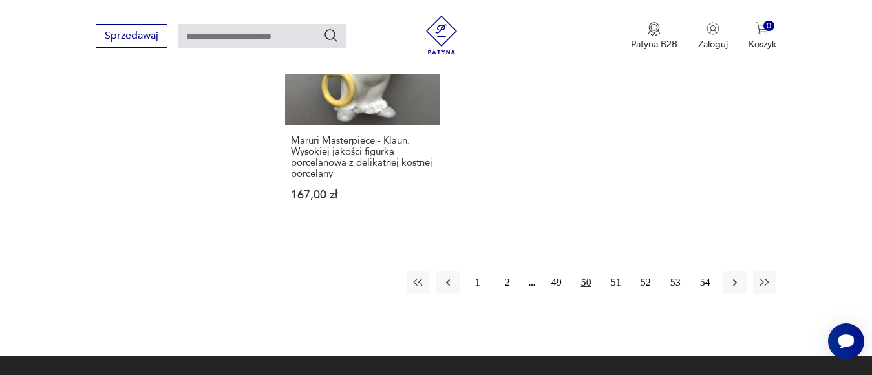
scroll to position [1959, 0]
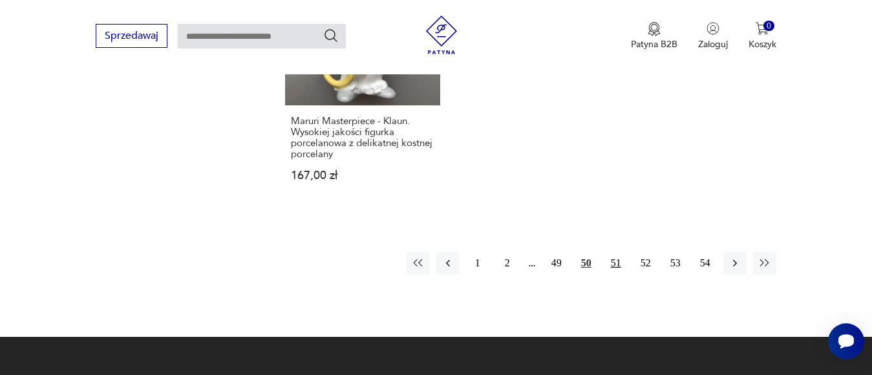
click at [618, 253] on button "51" at bounding box center [615, 262] width 23 height 23
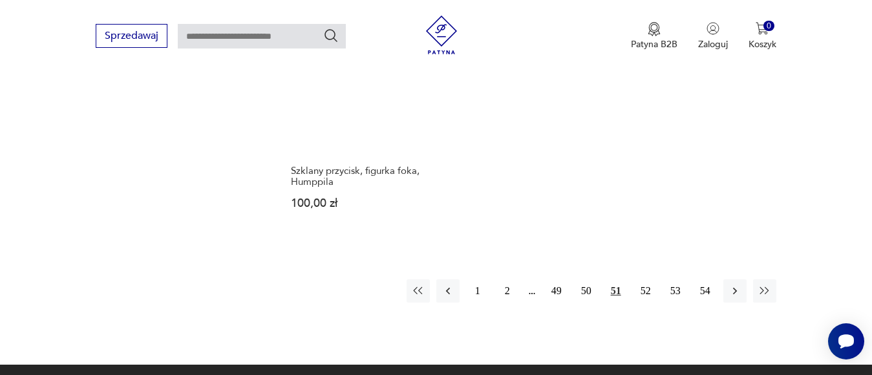
scroll to position [1959, 0]
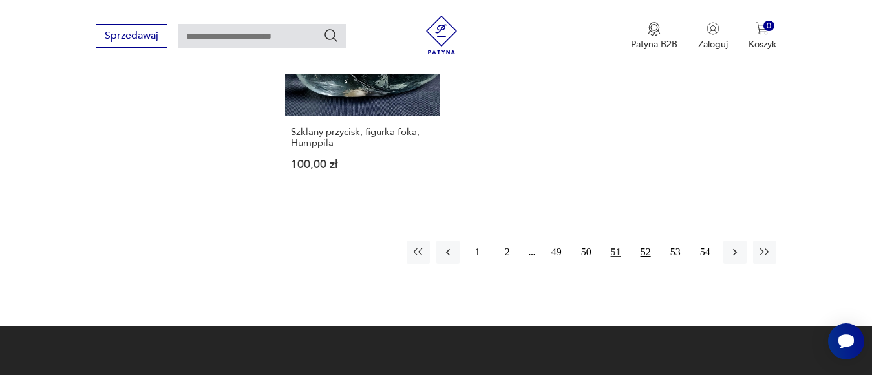
click at [642, 240] on button "52" at bounding box center [645, 251] width 23 height 23
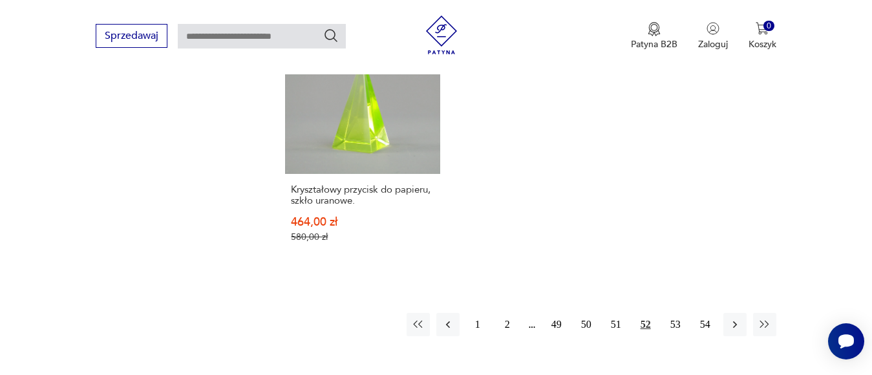
scroll to position [2023, 0]
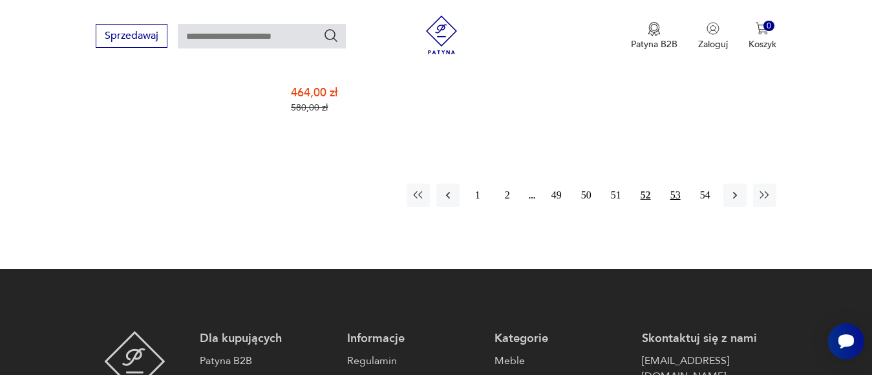
click at [675, 194] on button "53" at bounding box center [675, 195] width 23 height 23
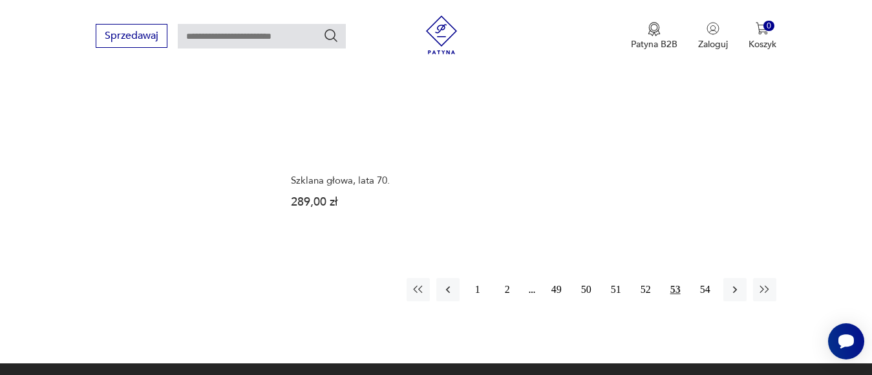
scroll to position [1959, 0]
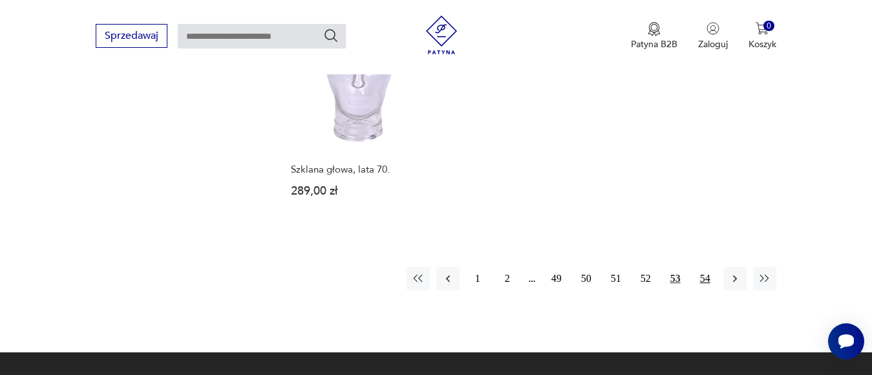
click at [702, 267] on button "54" at bounding box center [704, 278] width 23 height 23
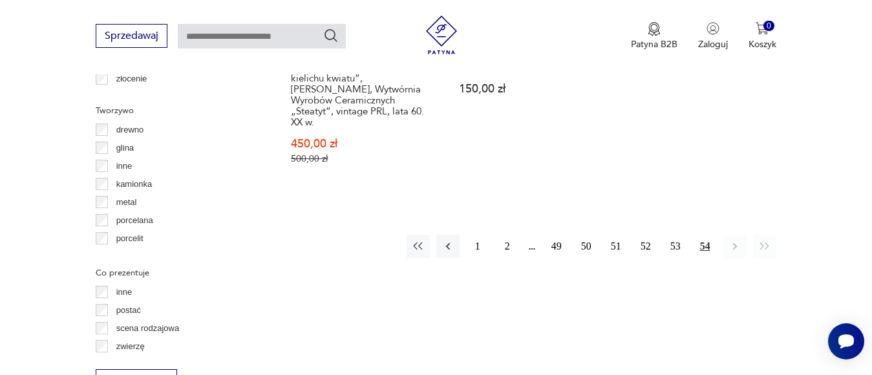
scroll to position [1347, 0]
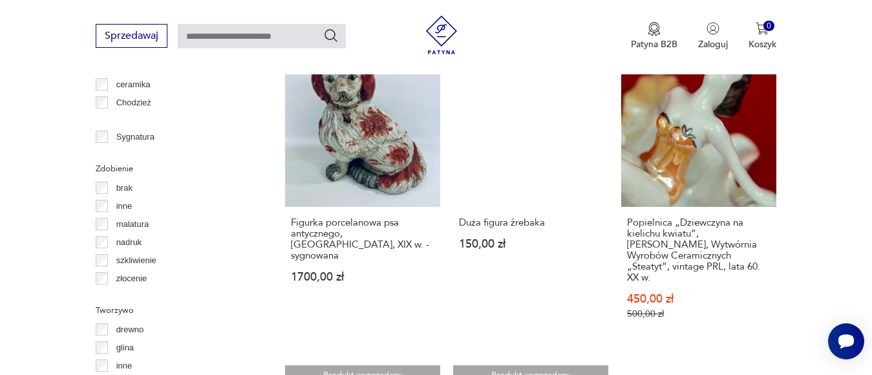
scroll to position [1312, 0]
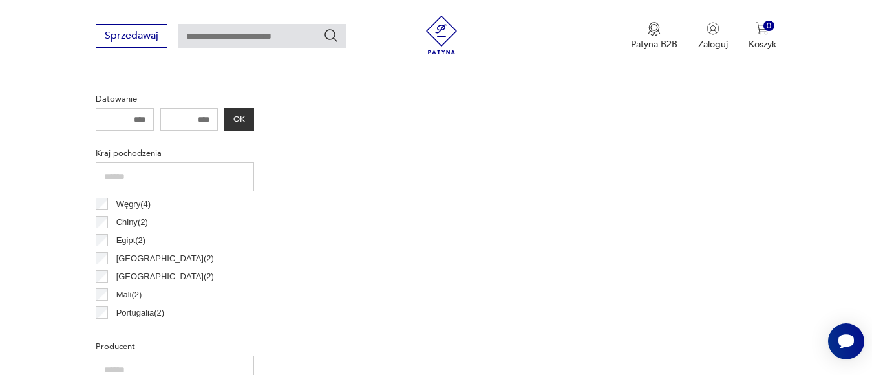
scroll to position [246, 0]
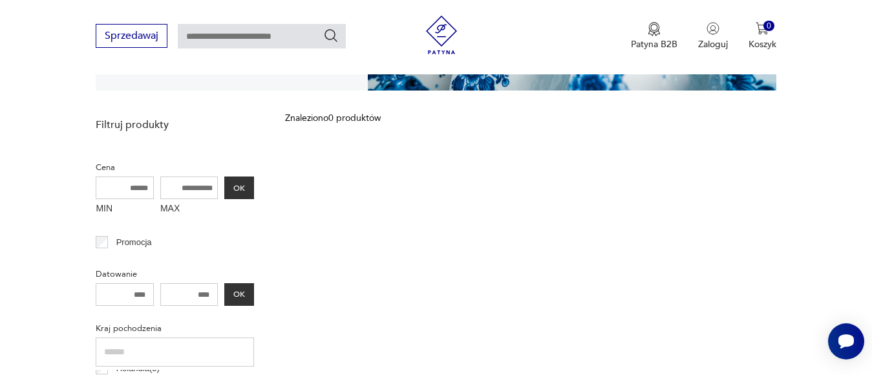
scroll to position [258, 0]
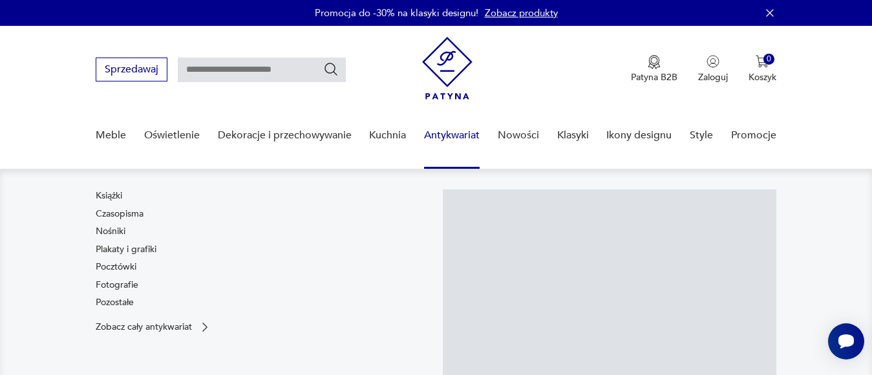
click at [437, 135] on link "Antykwariat" at bounding box center [452, 136] width 56 height 50
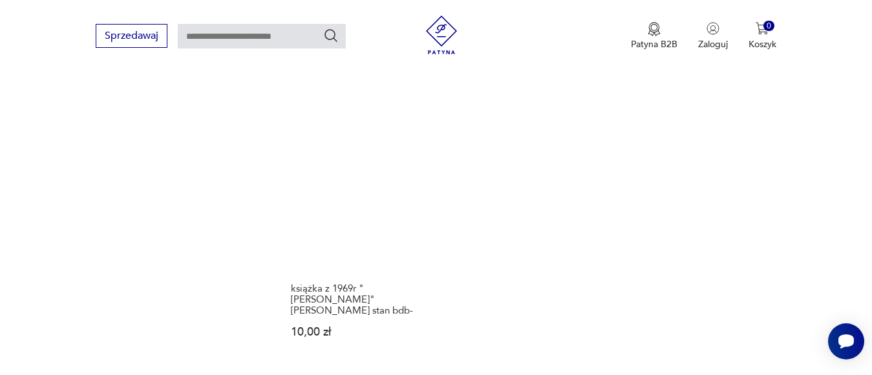
scroll to position [1957, 0]
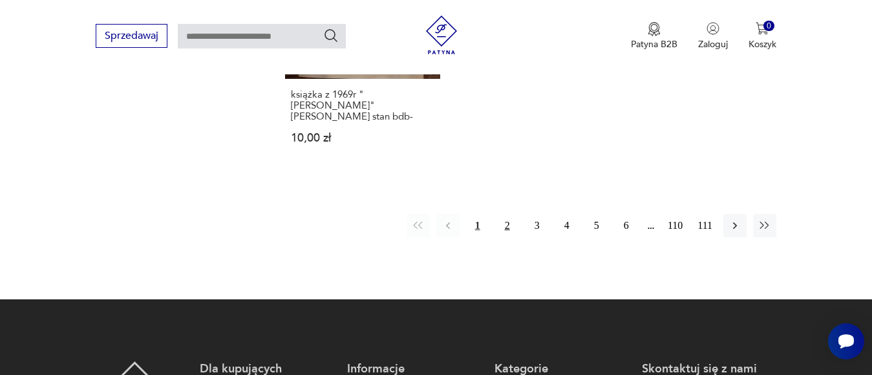
click at [507, 214] on button "2" at bounding box center [507, 225] width 23 height 23
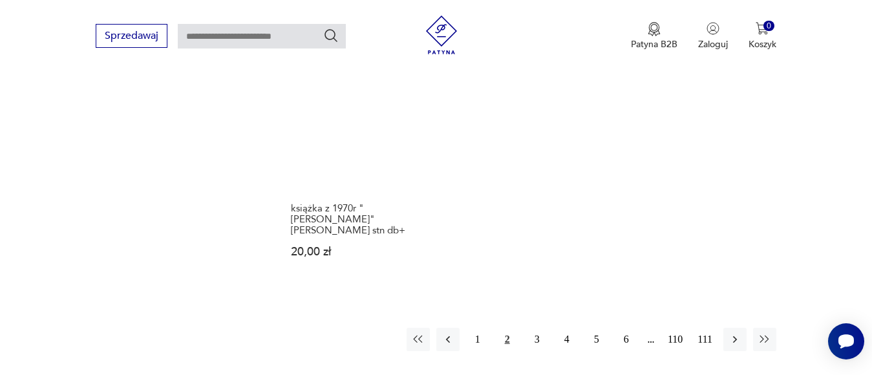
scroll to position [1855, 0]
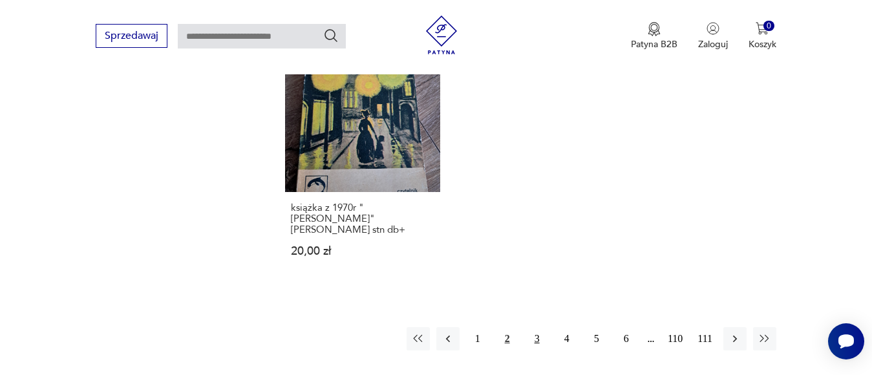
click at [537, 327] on button "3" at bounding box center [536, 338] width 23 height 23
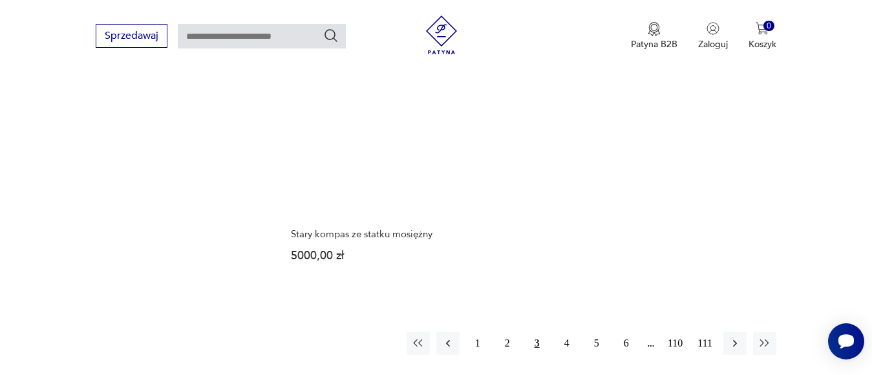
scroll to position [1855, 0]
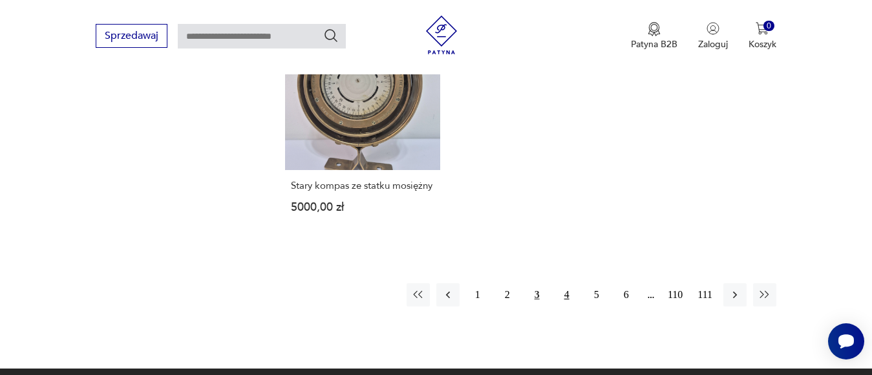
click at [567, 293] on button "4" at bounding box center [566, 294] width 23 height 23
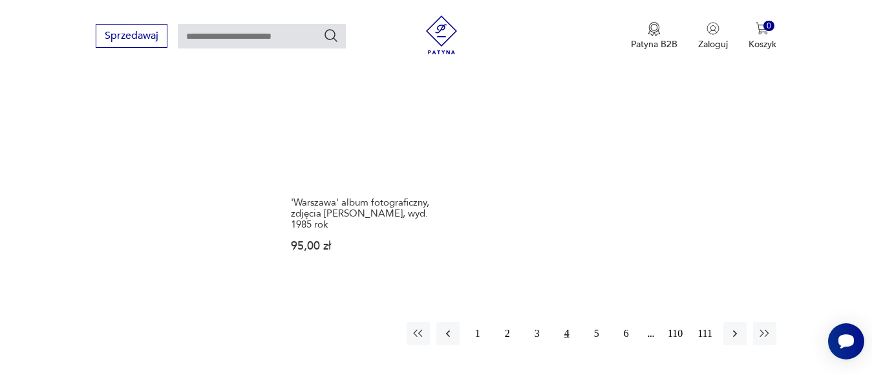
scroll to position [1855, 0]
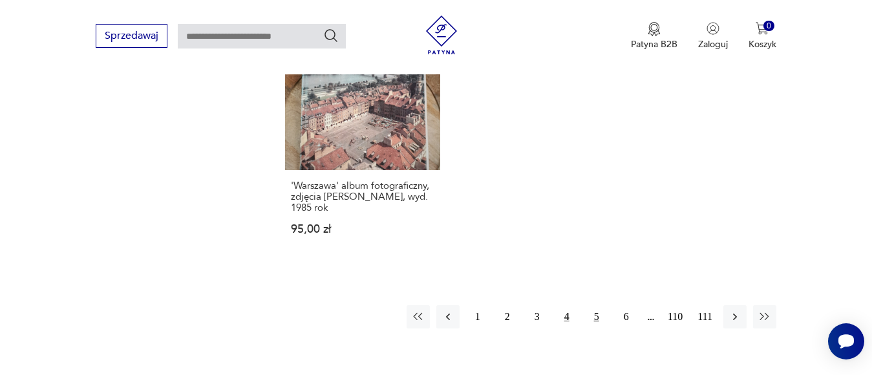
click at [596, 305] on button "5" at bounding box center [596, 316] width 23 height 23
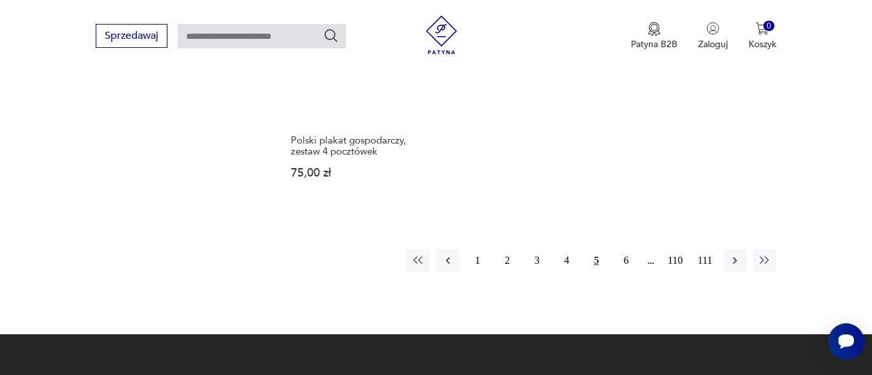
scroll to position [1920, 0]
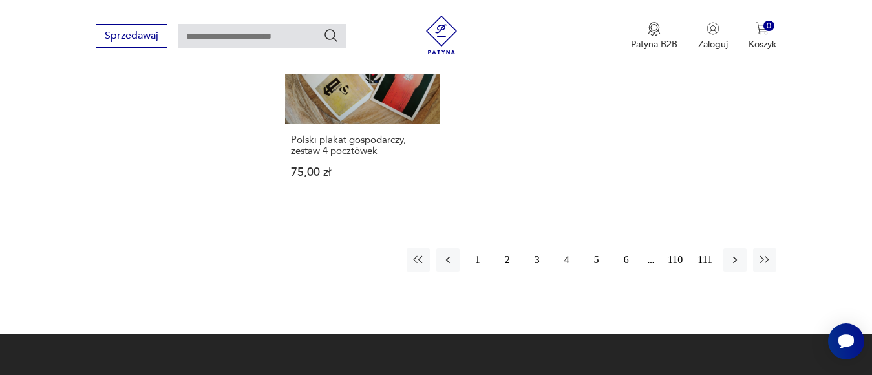
click at [625, 268] on button "6" at bounding box center [626, 259] width 23 height 23
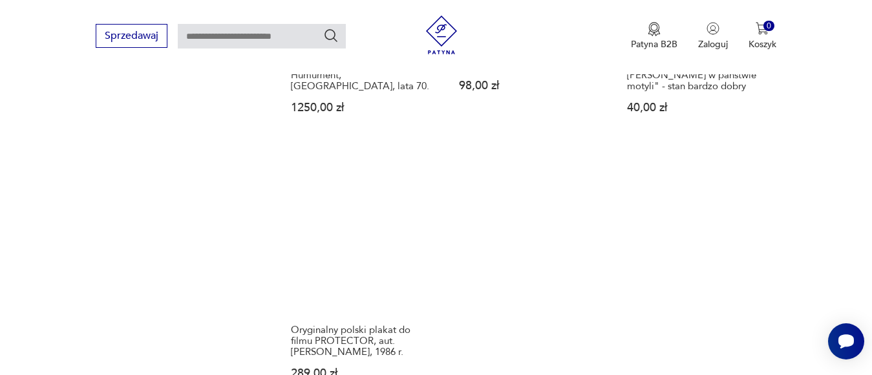
scroll to position [1920, 0]
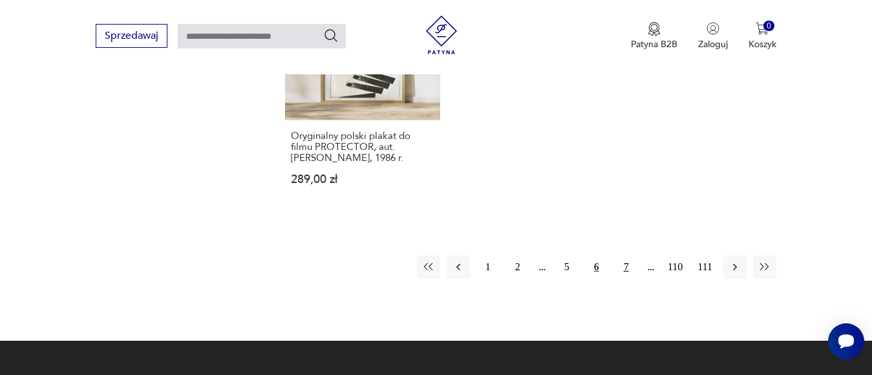
click at [626, 277] on button "7" at bounding box center [626, 266] width 23 height 23
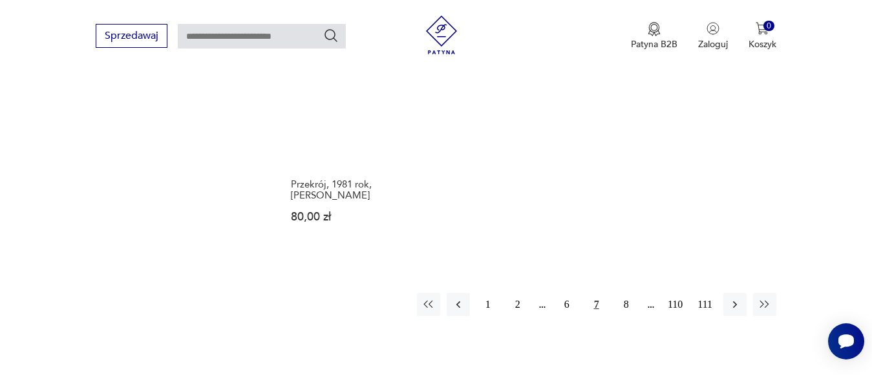
scroll to position [1920, 0]
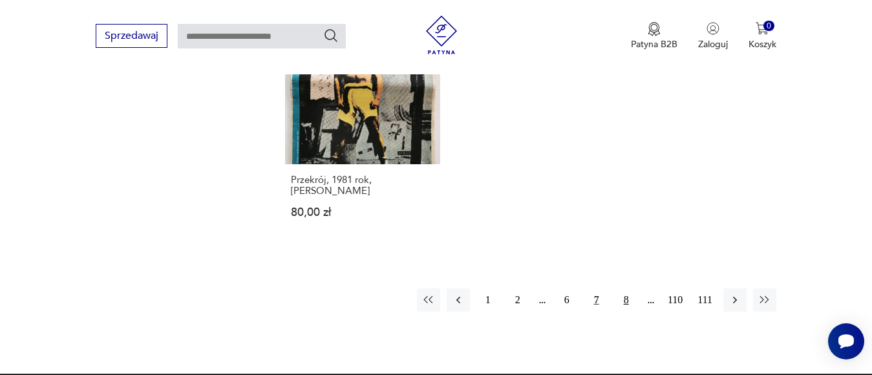
click at [626, 288] on button "8" at bounding box center [626, 299] width 23 height 23
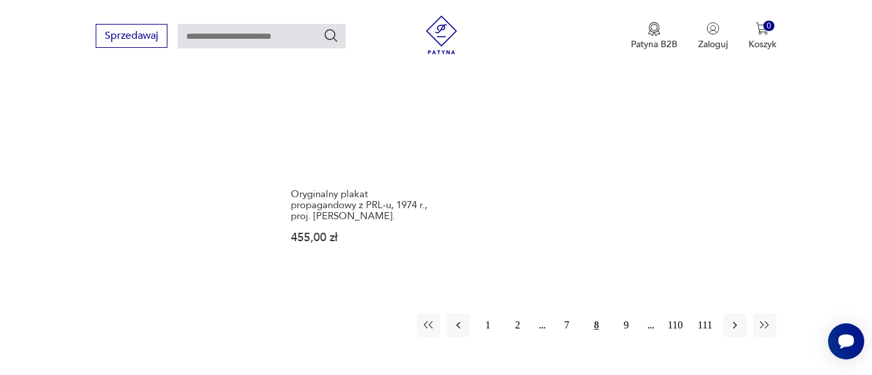
scroll to position [1920, 0]
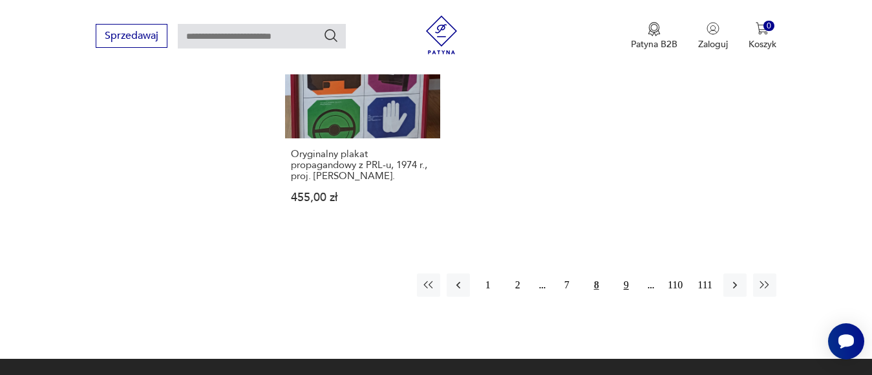
click at [626, 273] on button "9" at bounding box center [626, 284] width 23 height 23
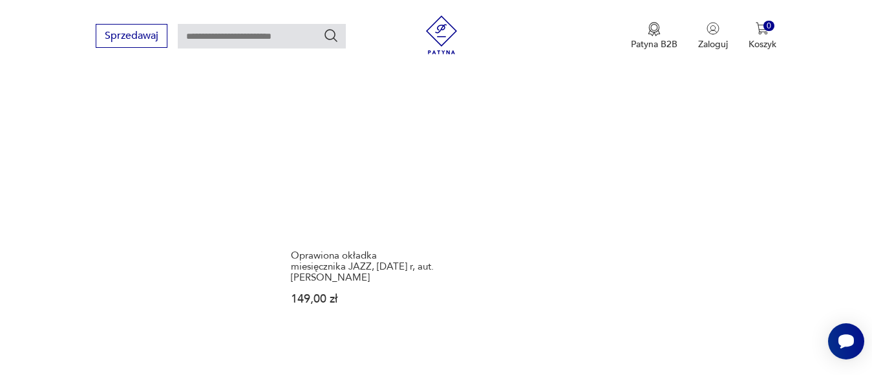
scroll to position [1920, 0]
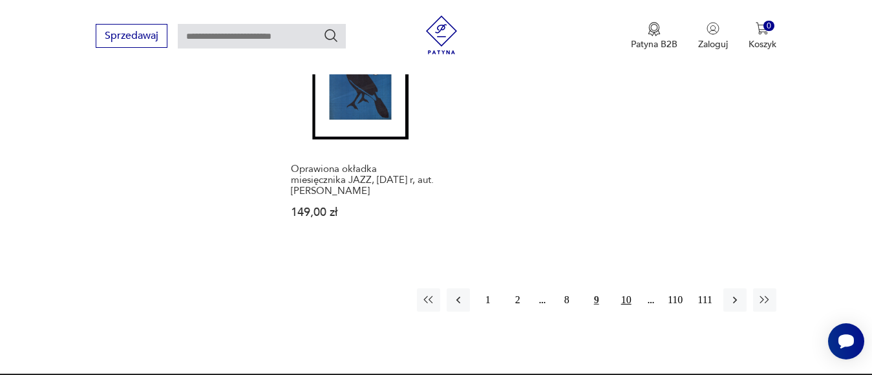
click at [622, 300] on button "10" at bounding box center [626, 299] width 23 height 23
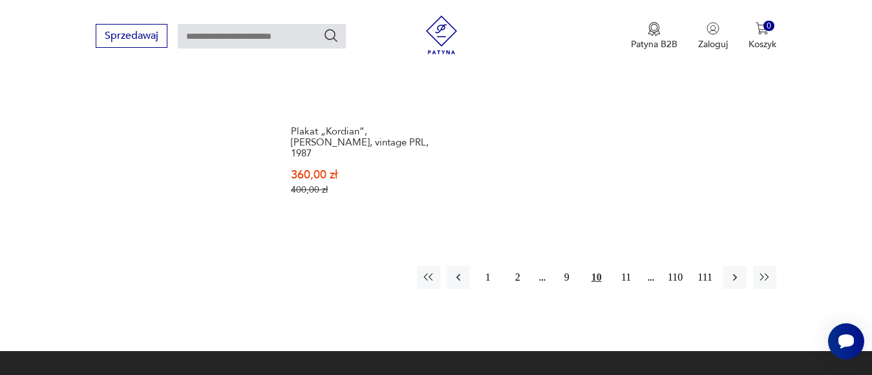
scroll to position [1984, 0]
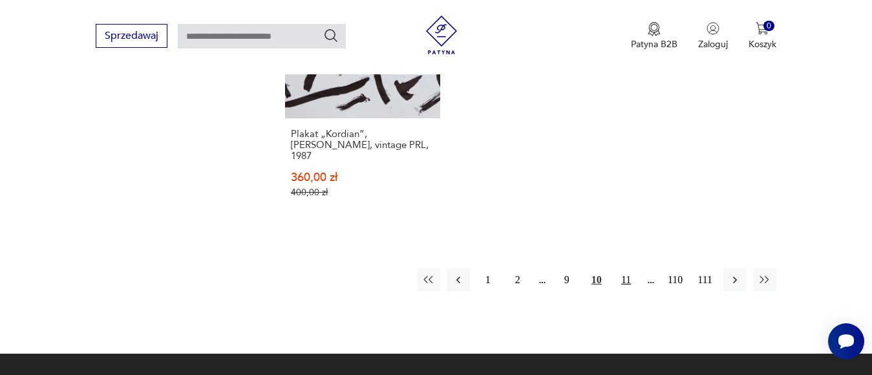
click at [624, 268] on button "11" at bounding box center [626, 279] width 23 height 23
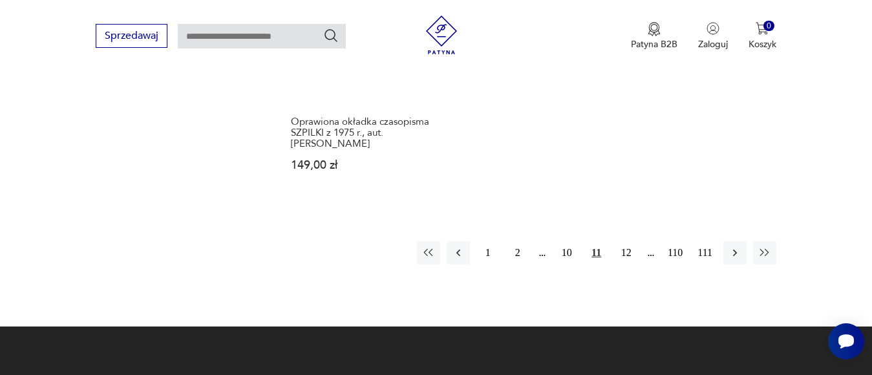
scroll to position [1984, 0]
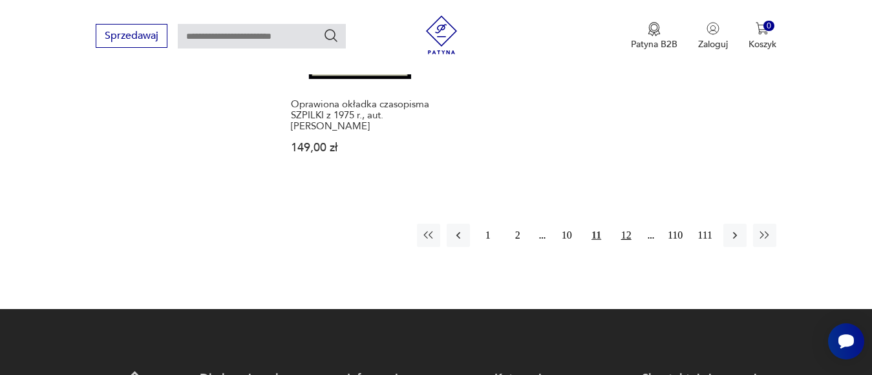
click at [624, 224] on button "12" at bounding box center [626, 235] width 23 height 23
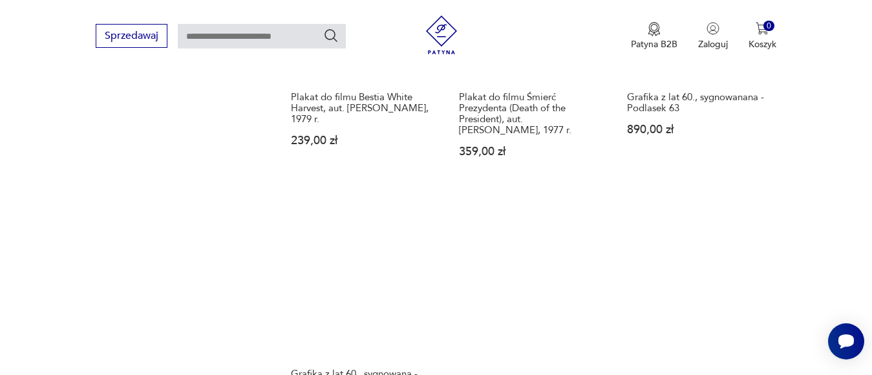
scroll to position [1920, 0]
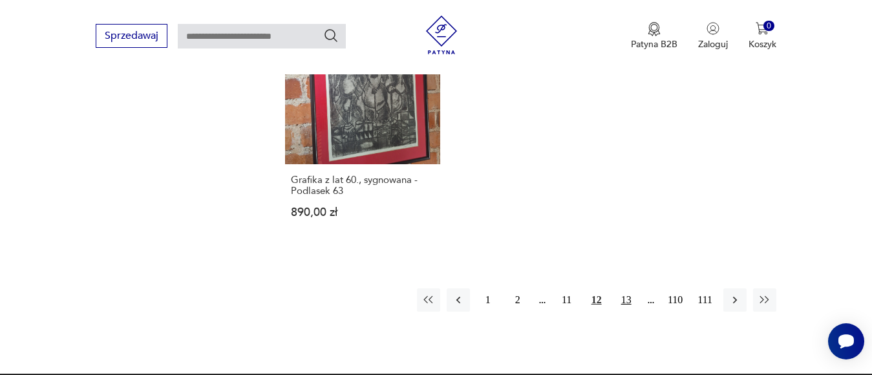
click at [624, 288] on button "13" at bounding box center [626, 299] width 23 height 23
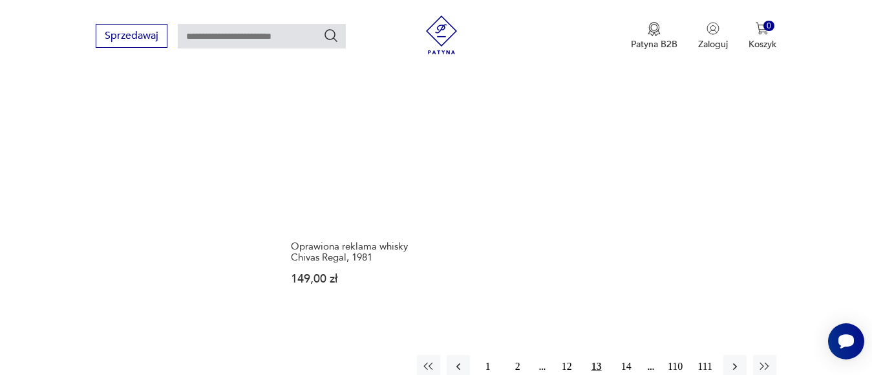
scroll to position [1984, 0]
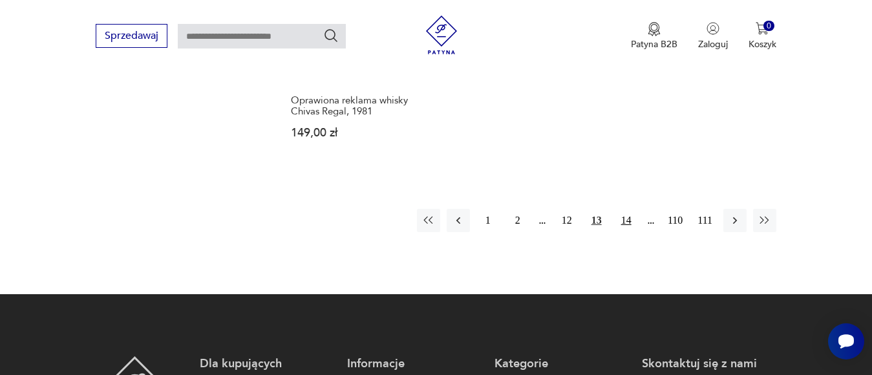
click at [626, 209] on button "14" at bounding box center [626, 220] width 23 height 23
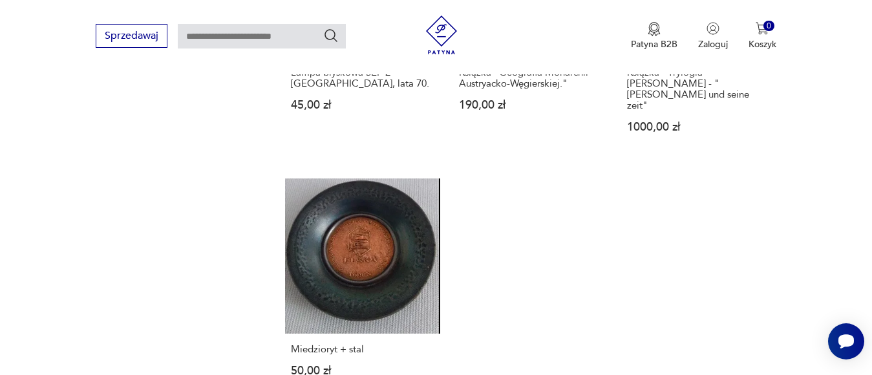
scroll to position [1791, 0]
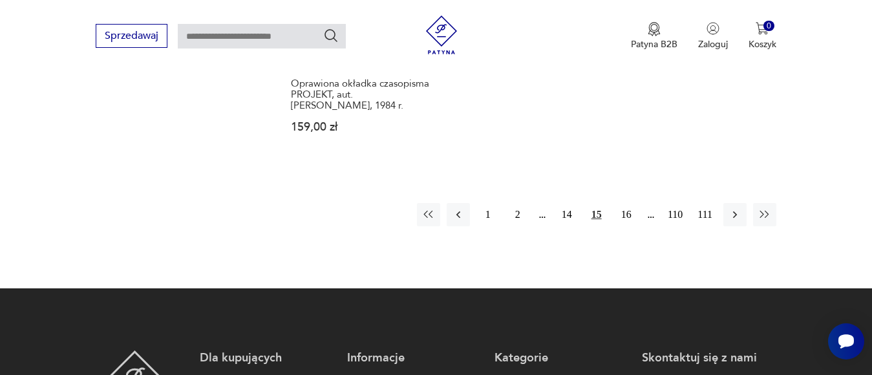
scroll to position [1984, 0]
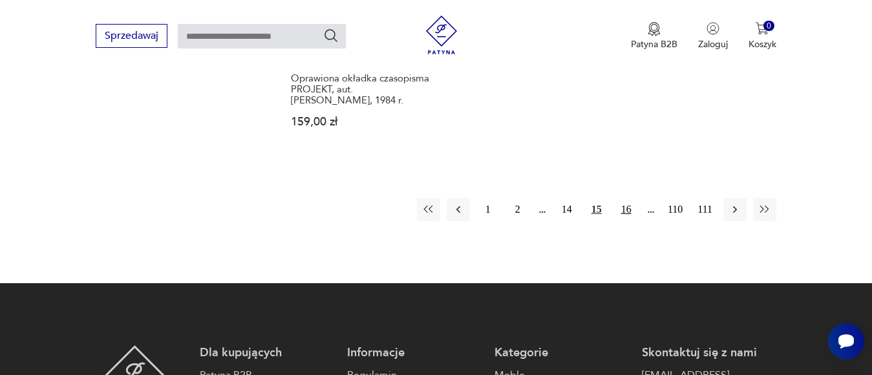
click at [623, 198] on button "16" at bounding box center [626, 209] width 23 height 23
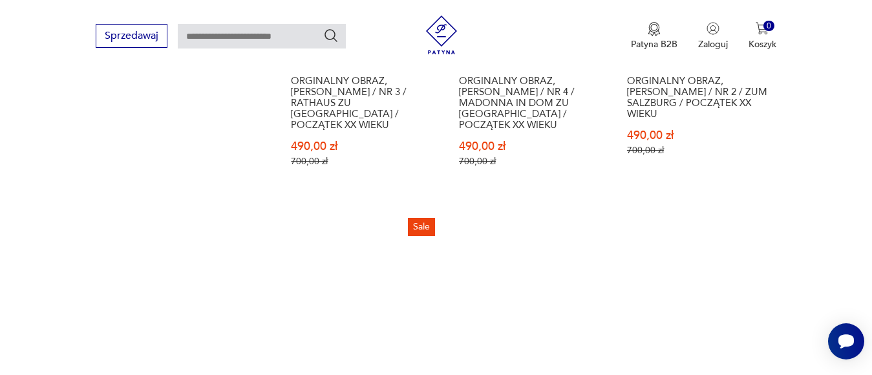
scroll to position [1984, 0]
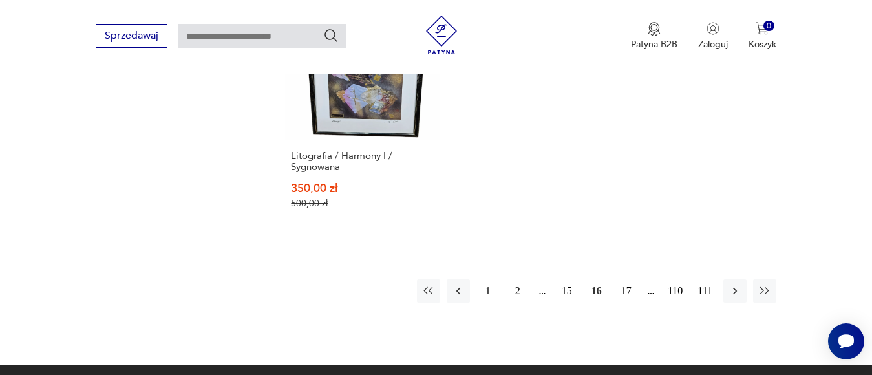
click at [671, 279] on button "110" at bounding box center [675, 290] width 23 height 23
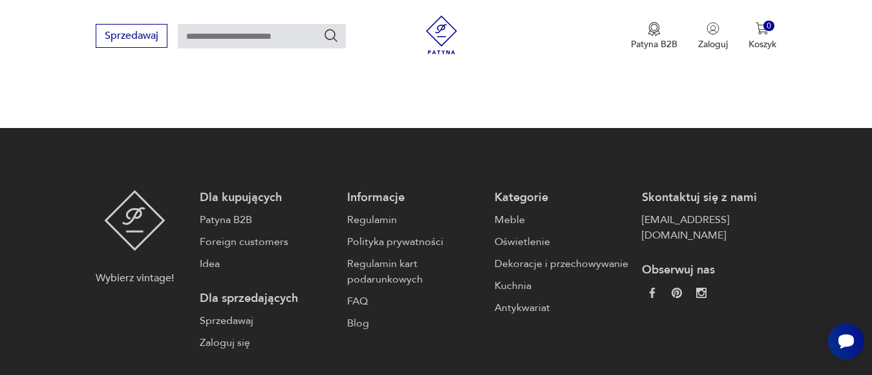
scroll to position [2243, 0]
